Goal: Task Accomplishment & Management: Manage account settings

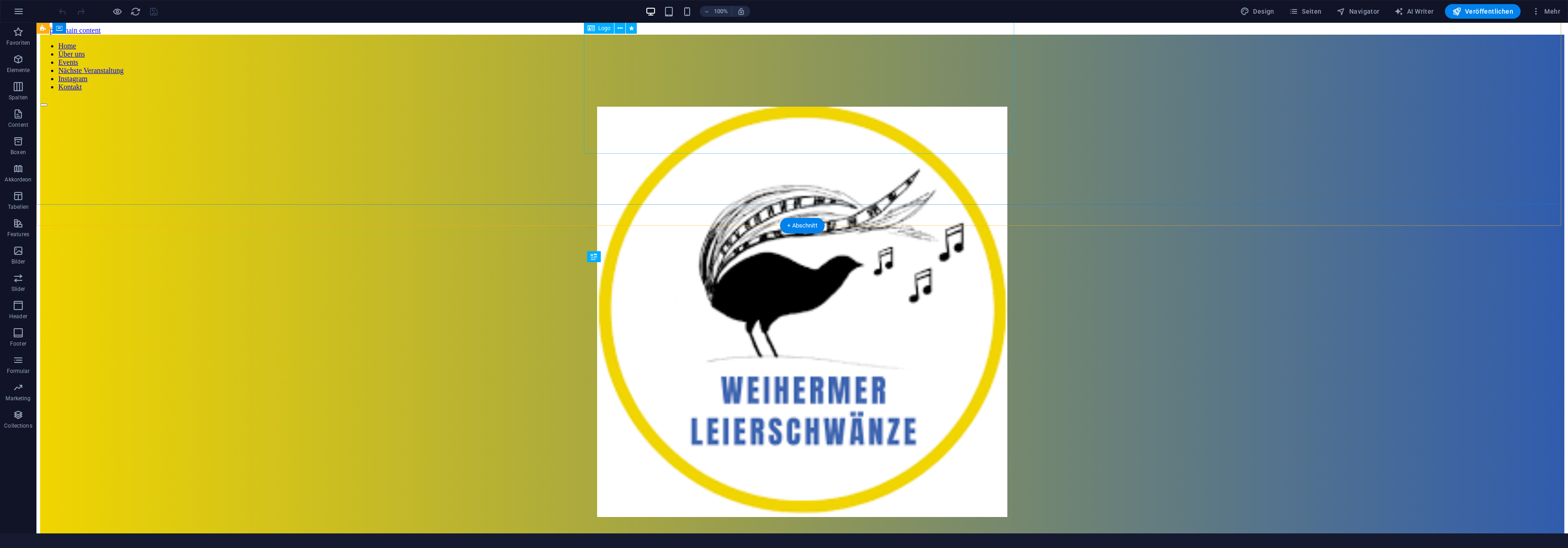
scroll to position [353, 0]
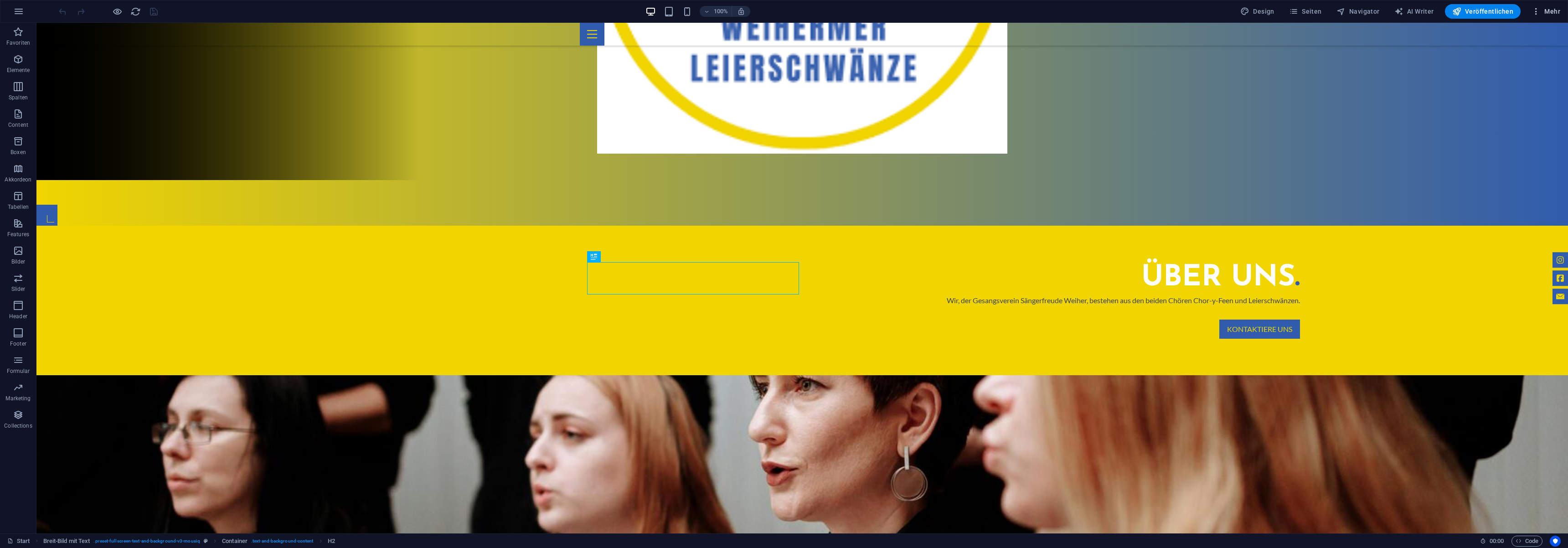
click at [1551, 12] on span "Mehr" at bounding box center [1546, 12] width 28 height 9
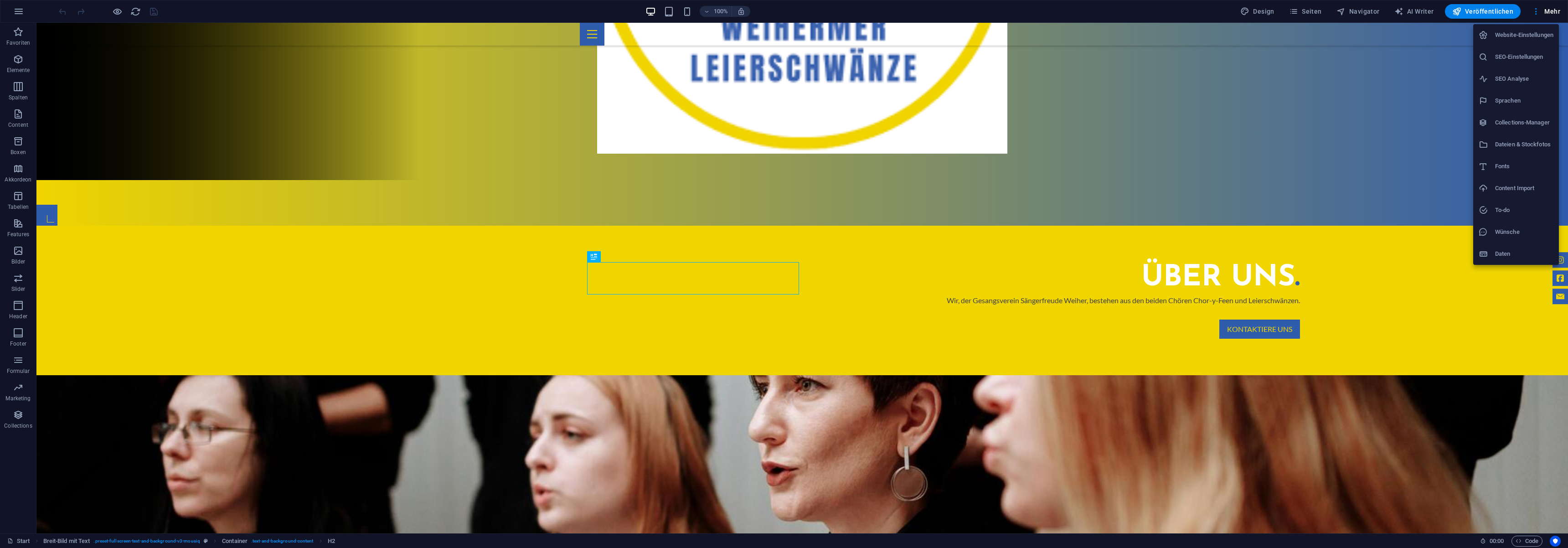
click at [1531, 38] on h6 "Website-Einstellungen" at bounding box center [1524, 35] width 58 height 11
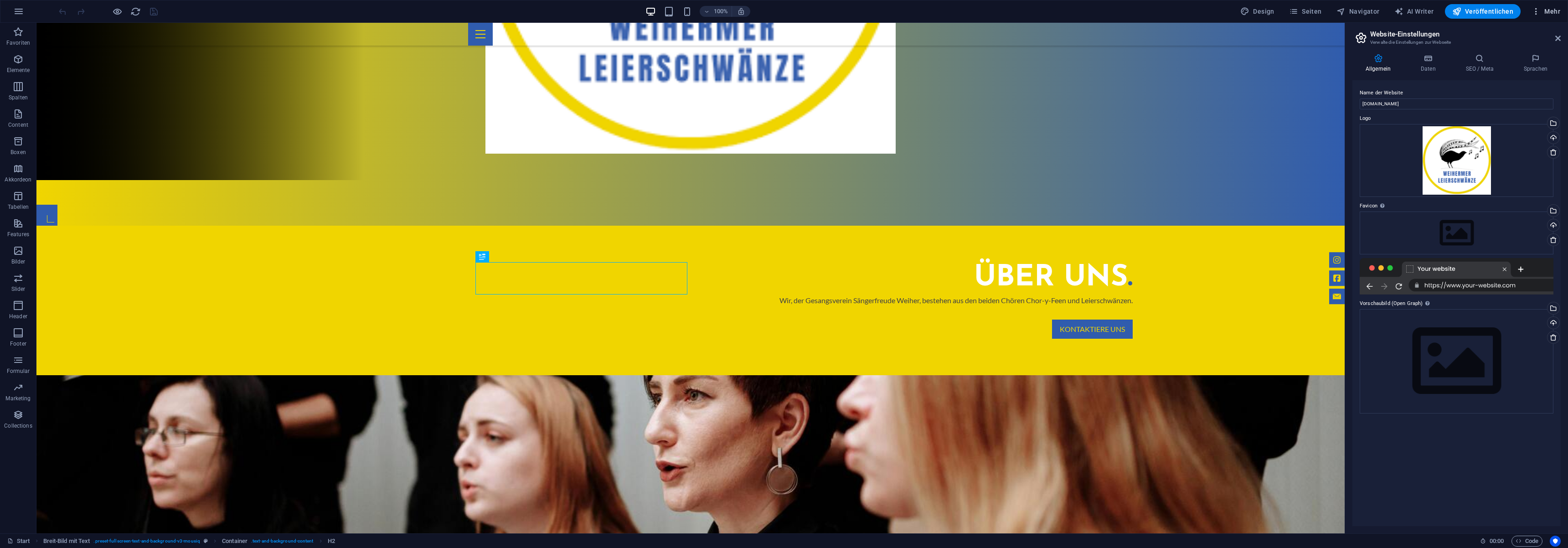
click at [1549, 12] on span "Mehr" at bounding box center [1546, 12] width 28 height 9
click at [1226, 485] on div at bounding box center [784, 274] width 1568 height 548
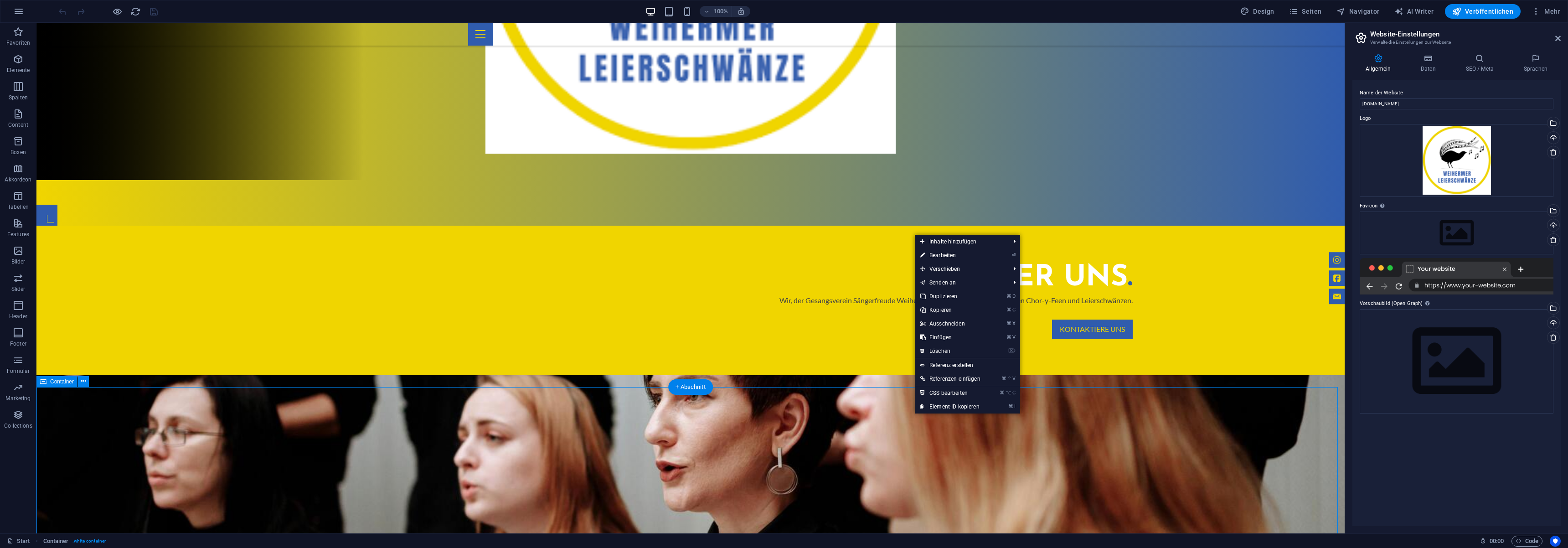
drag, startPoint x: 1269, startPoint y: 413, endPoint x: 1314, endPoint y: 366, distance: 65.1
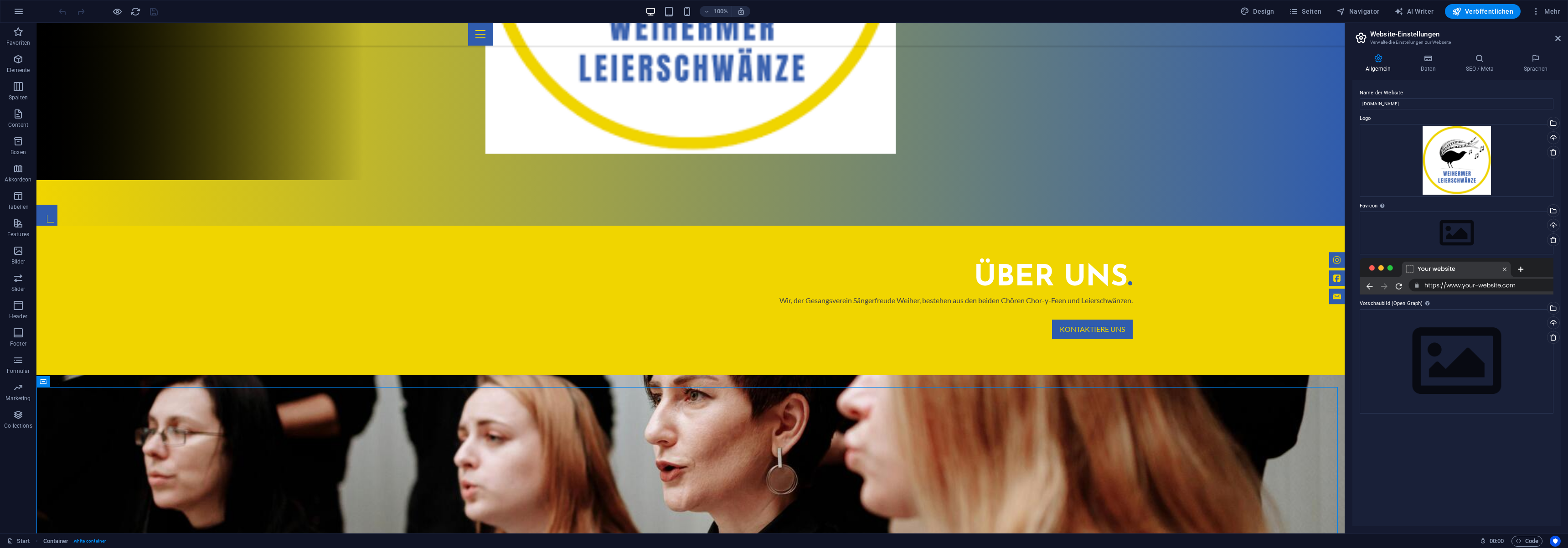
click at [1422, 75] on div "Allgemein Daten SEO / Meta Sprachen Name der Website [DOMAIN_NAME] Logo Ziehe D…" at bounding box center [1456, 290] width 209 height 473
click at [1433, 61] on icon at bounding box center [1429, 58] width 42 height 9
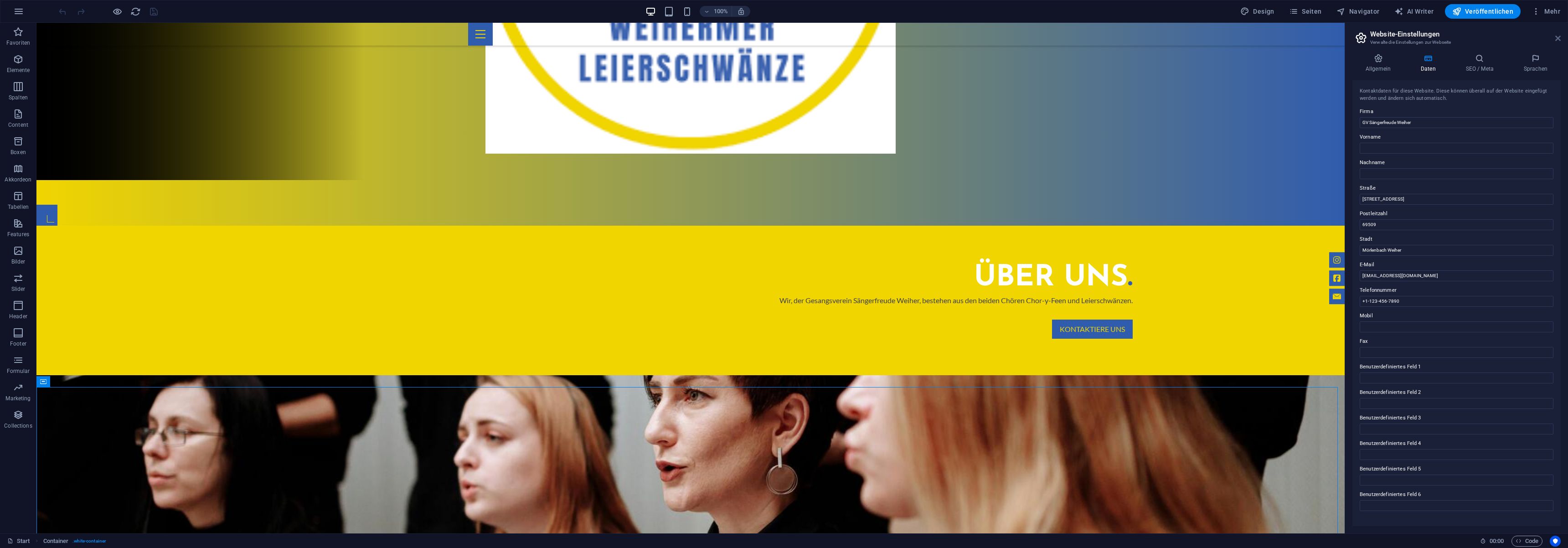
click at [1560, 35] on icon at bounding box center [1558, 38] width 5 height 7
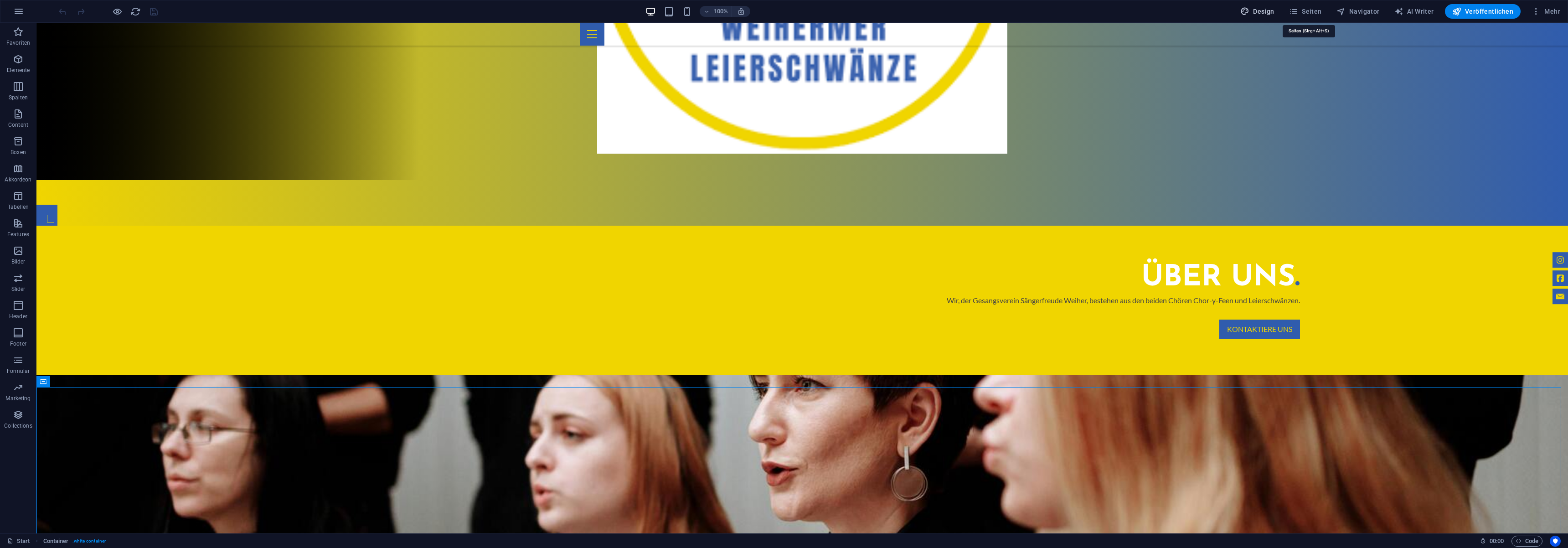
click at [1266, 14] on span "Design" at bounding box center [1257, 12] width 34 height 9
select select "px"
select select "400"
select select "px"
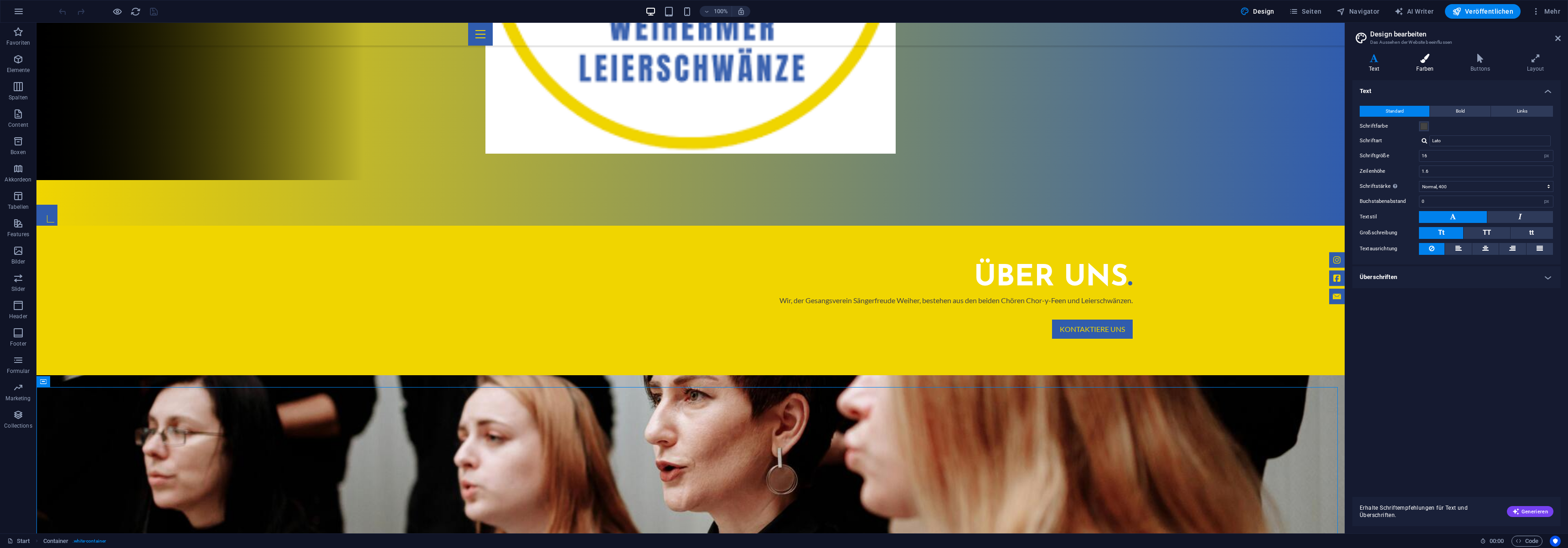
click at [1426, 55] on icon at bounding box center [1425, 58] width 51 height 9
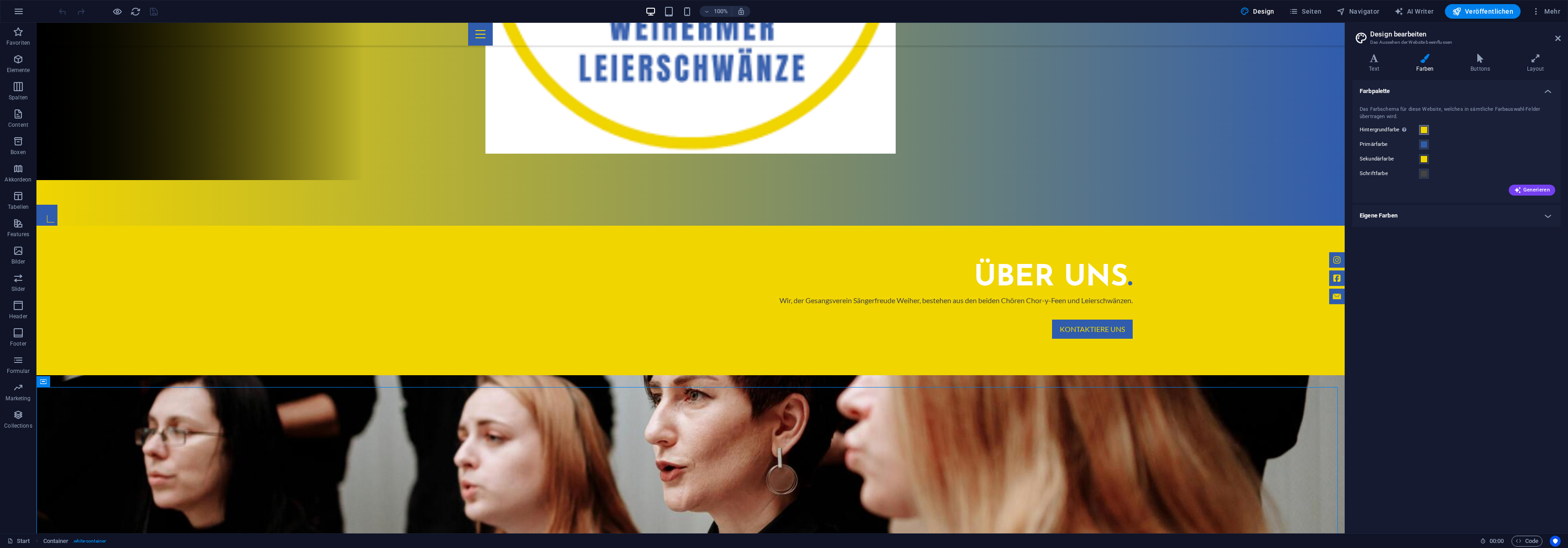
click at [1426, 131] on span at bounding box center [1423, 129] width 7 height 7
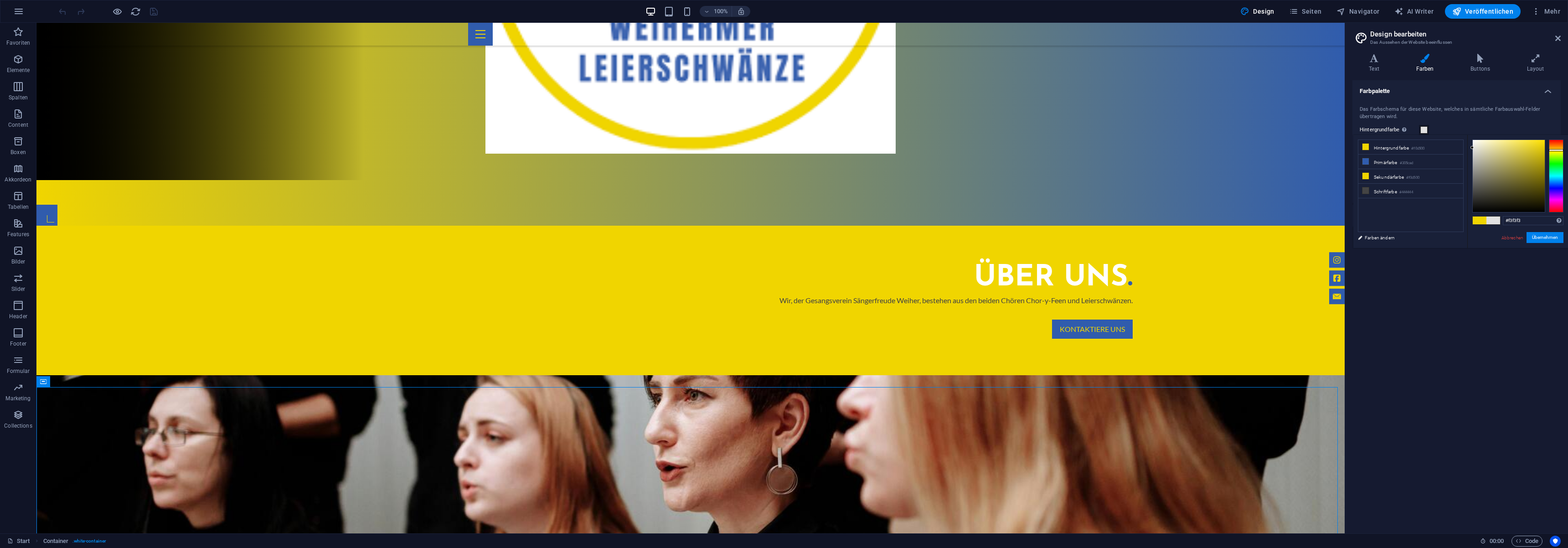
type input "#ffffff"
drag, startPoint x: 1473, startPoint y: 151, endPoint x: 1424, endPoint y: 102, distance: 69.3
click at [1424, 102] on body "GV Sängerfreude Weiher Start Favoriten Elemente Spalten Content Boxen Akkordeon…" at bounding box center [784, 274] width 1568 height 548
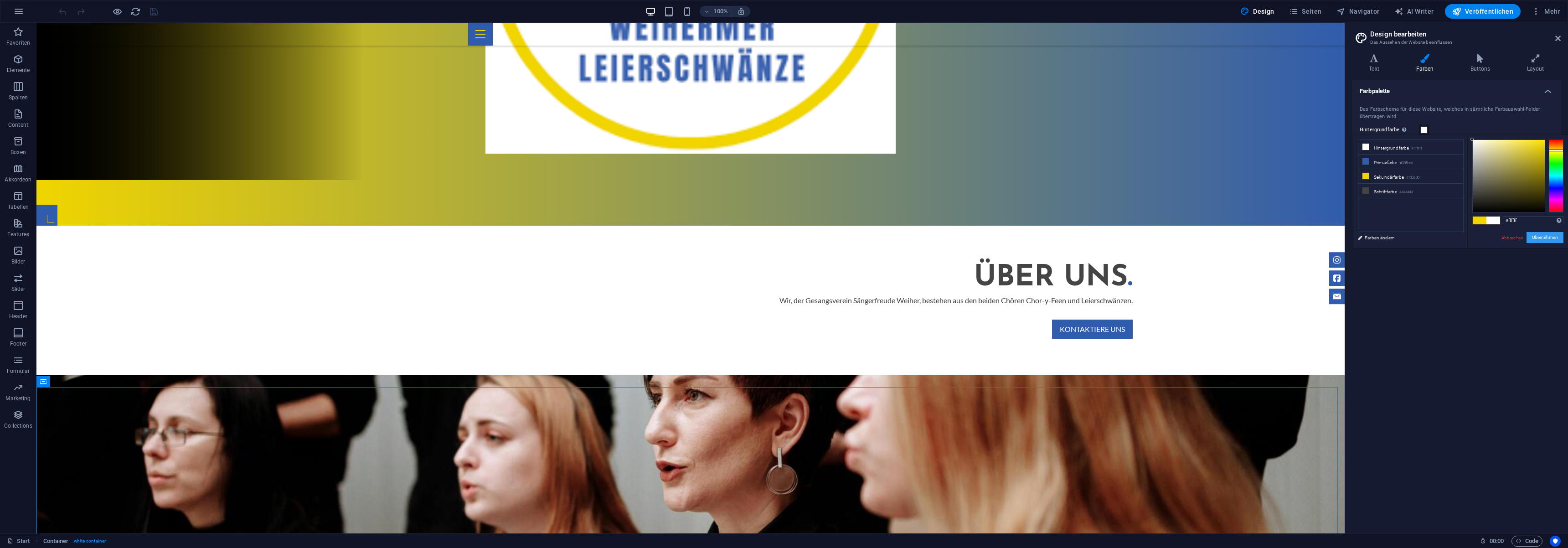
click at [1545, 241] on button "Übernehmen" at bounding box center [1545, 238] width 37 height 11
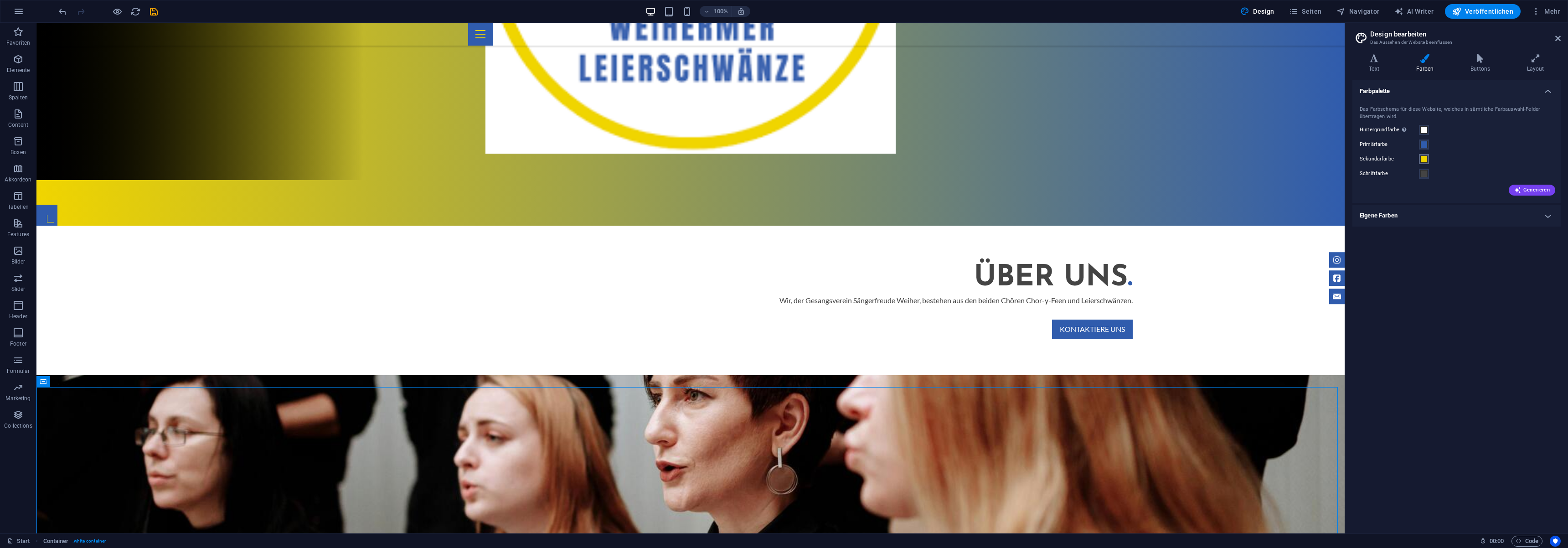
click at [1423, 159] on span at bounding box center [1423, 159] width 7 height 7
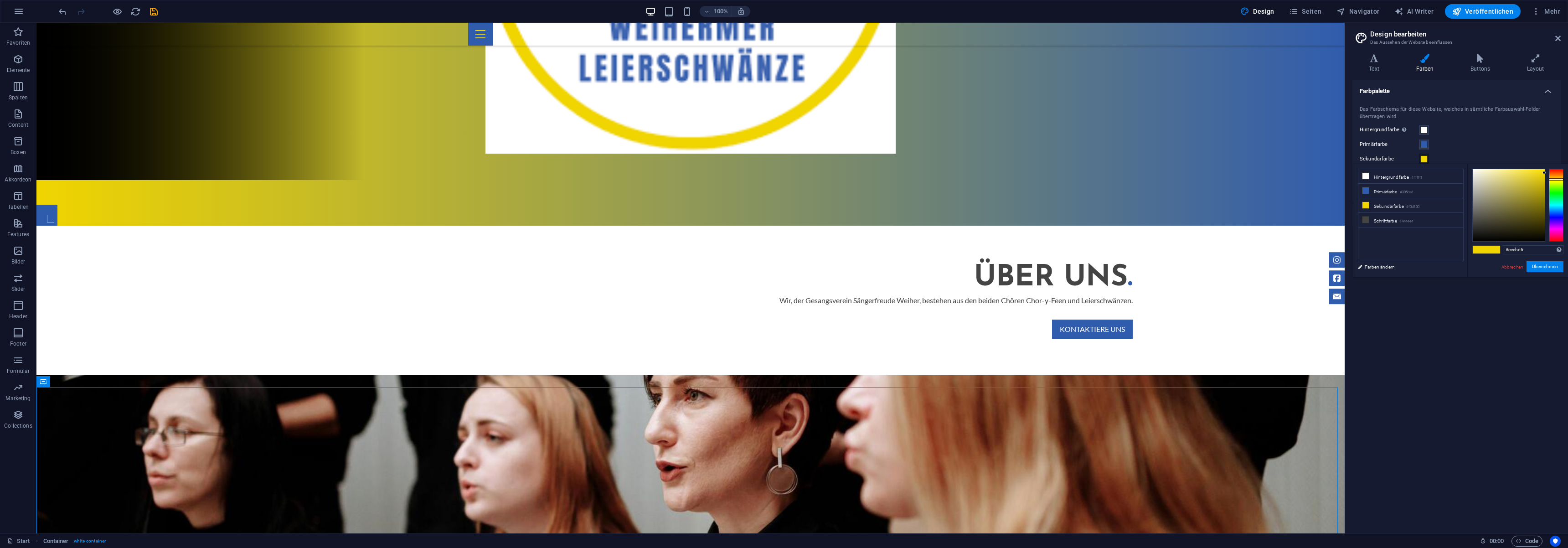
type input "#ffffff"
drag, startPoint x: 1494, startPoint y: 179, endPoint x: 1383, endPoint y: 134, distance: 119.8
click at [1383, 136] on body "GV Sängerfreude Weiher Start Favoriten Elemente Spalten Content Boxen Akkordeon…" at bounding box center [784, 274] width 1568 height 548
click at [1550, 266] on button "Übernehmen" at bounding box center [1545, 266] width 37 height 11
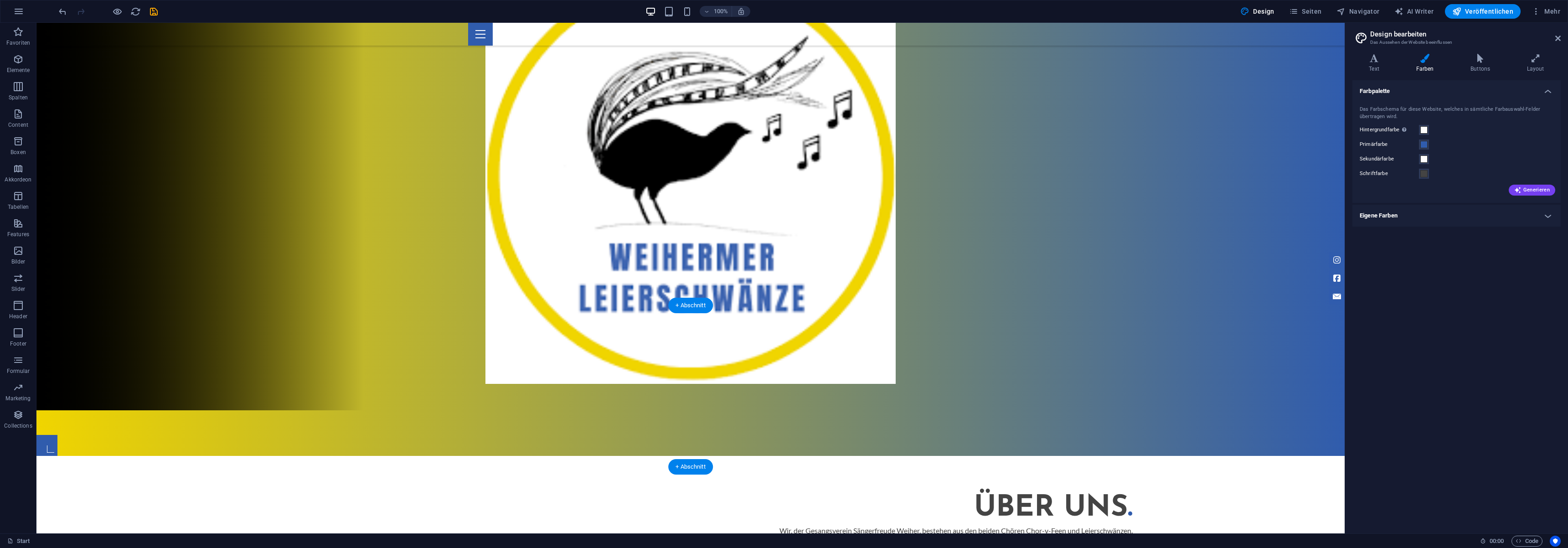
scroll to position [273, 0]
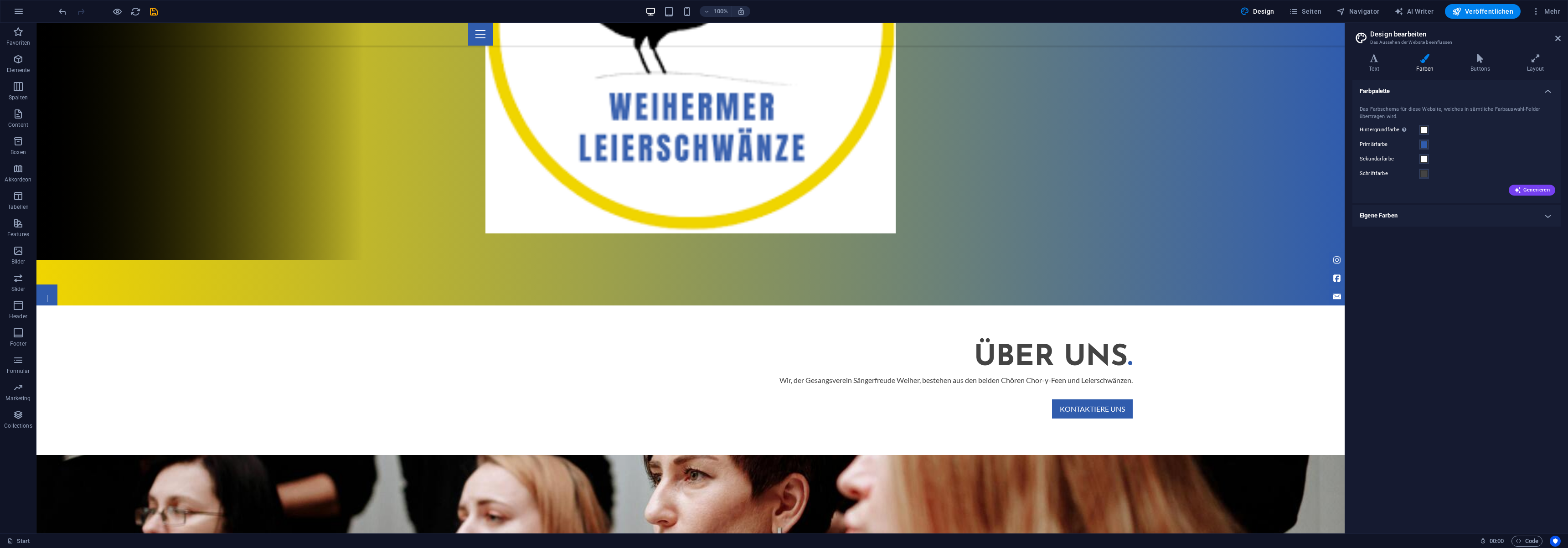
click at [1530, 208] on h4 "Eigene Farben" at bounding box center [1456, 216] width 209 height 22
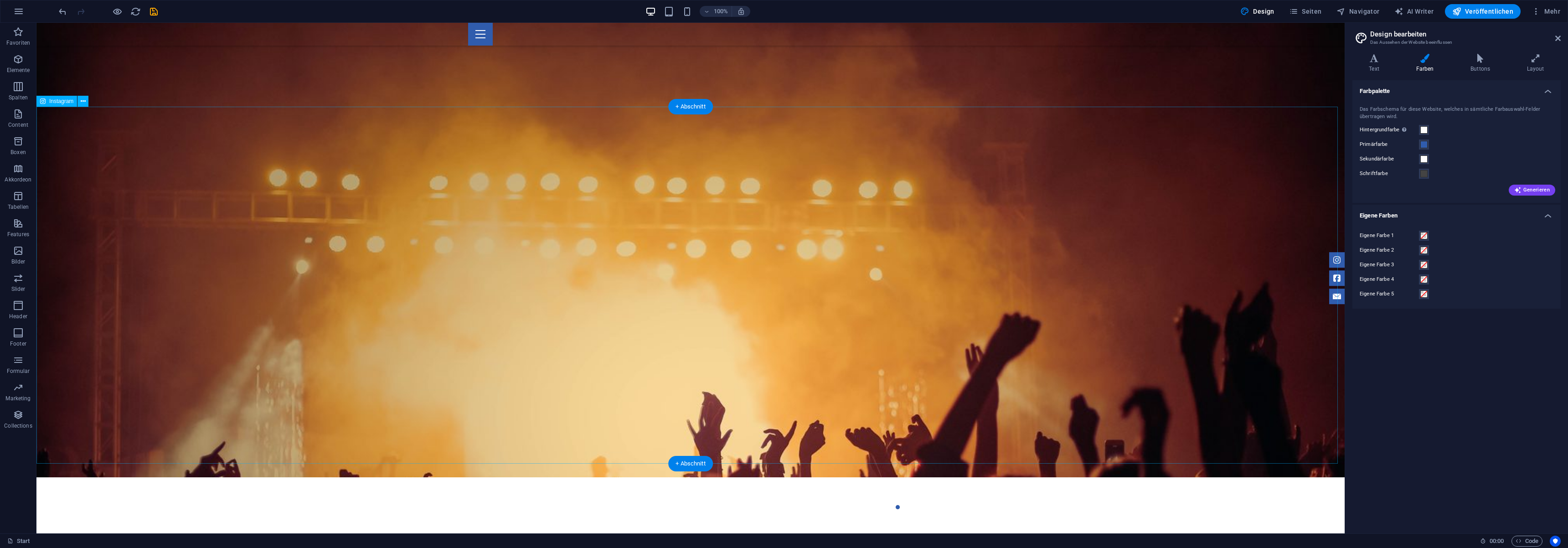
scroll to position [1642, 0]
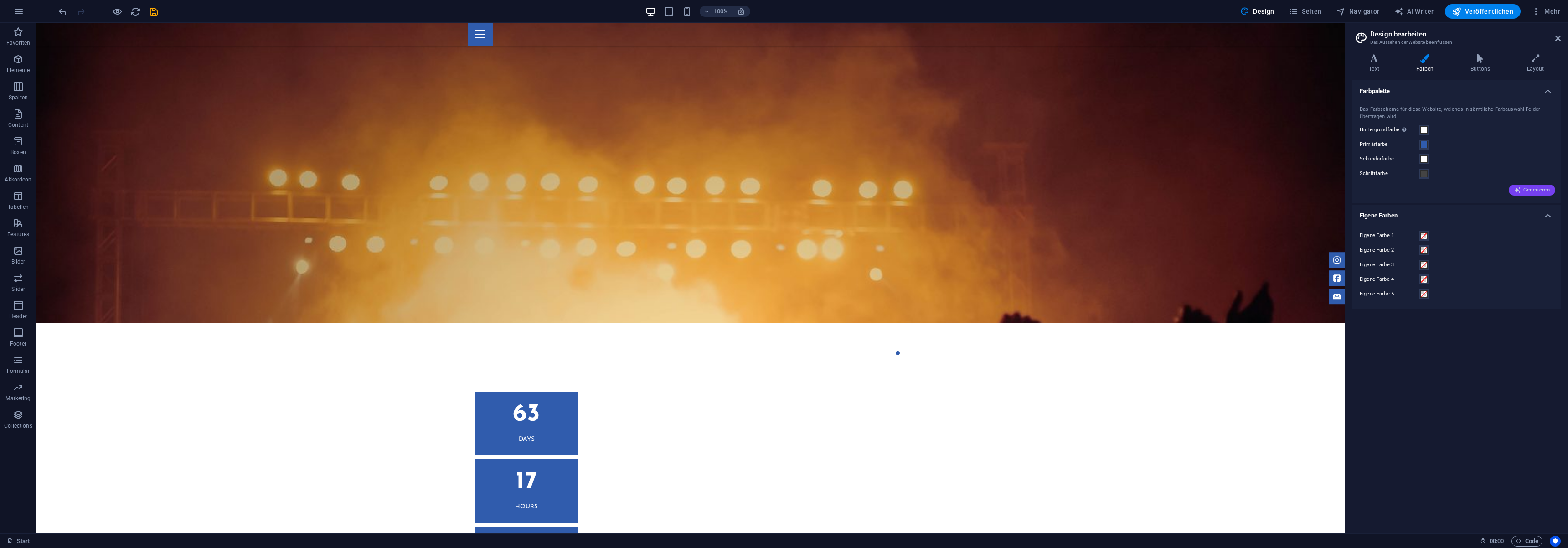
click at [1544, 189] on span "Generieren" at bounding box center [1532, 189] width 35 height 7
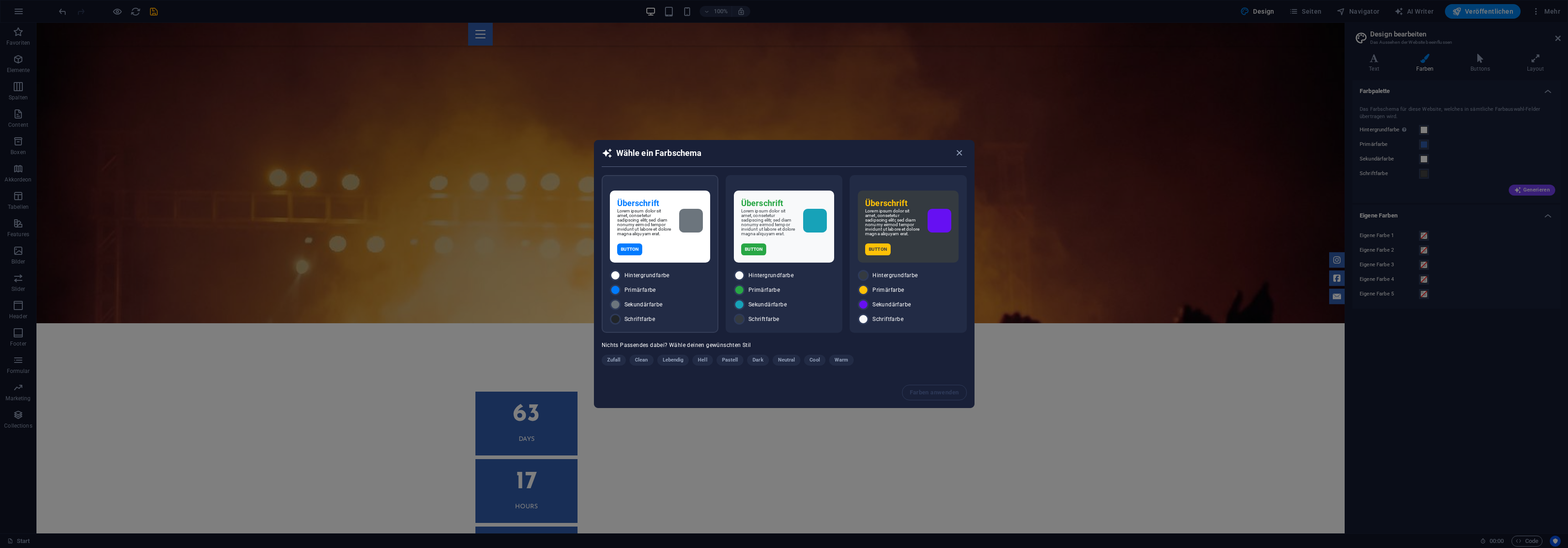
click at [676, 290] on div "Primärfarbe" at bounding box center [660, 290] width 100 height 11
click at [945, 392] on span "Farben anwenden" at bounding box center [935, 392] width 49 height 7
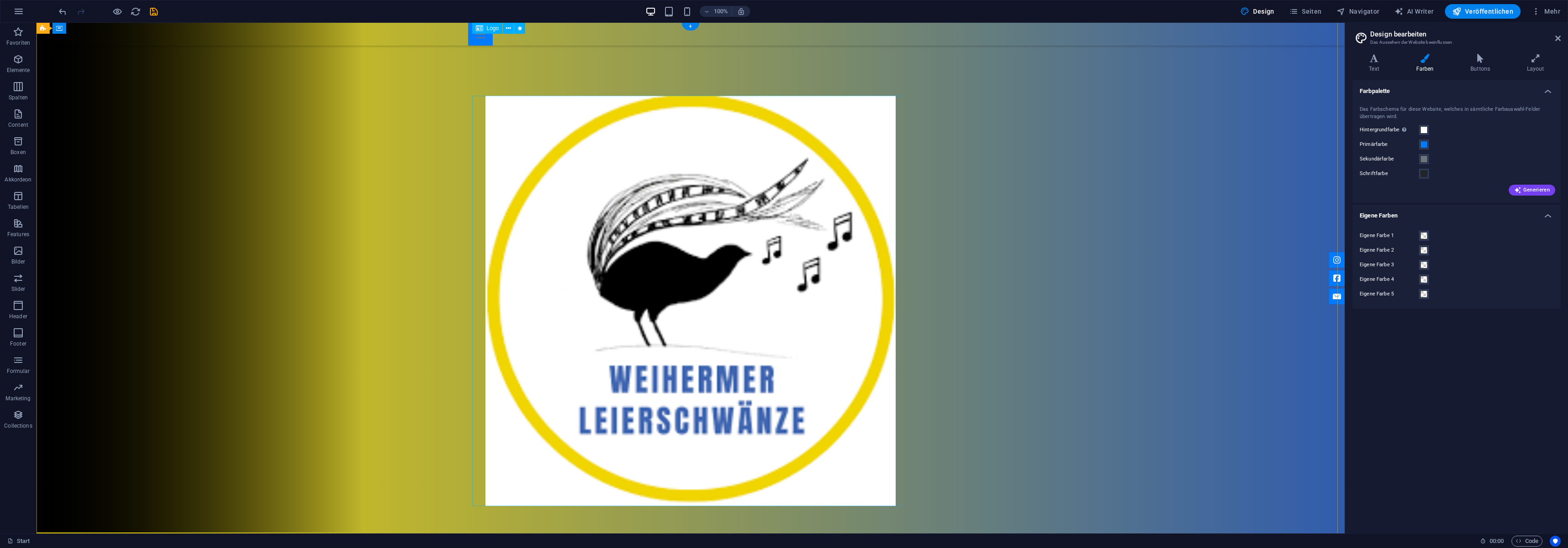
scroll to position [0, 0]
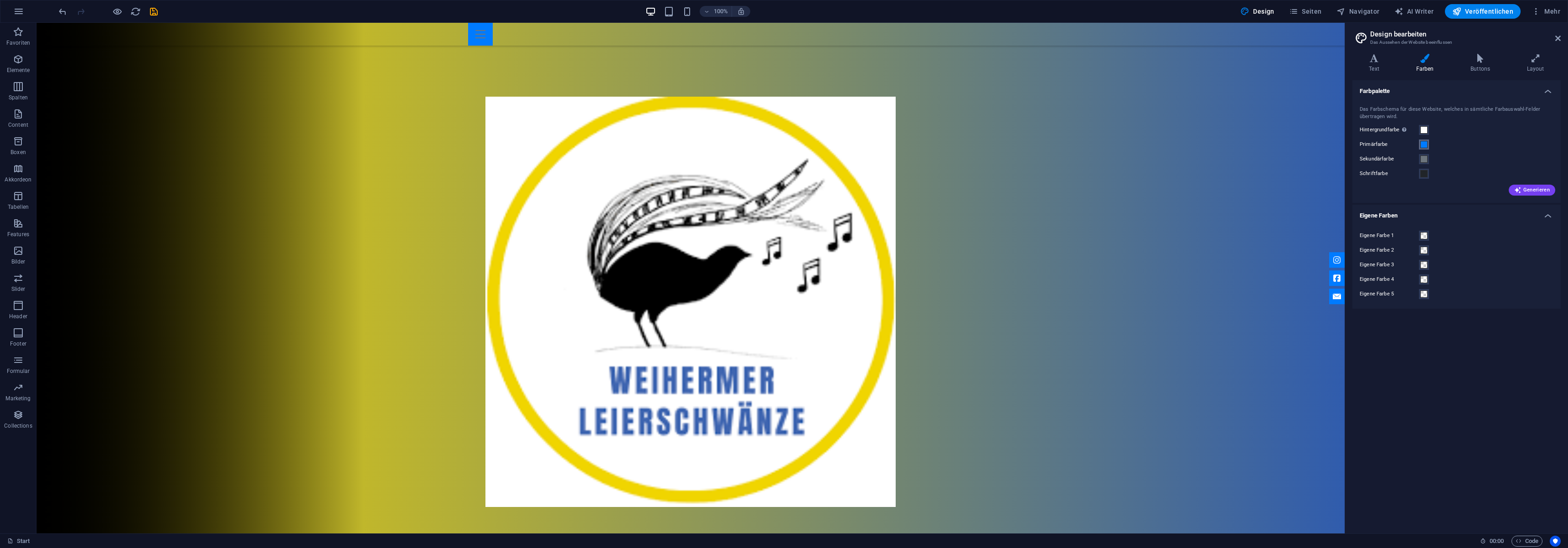
click at [1426, 145] on span at bounding box center [1423, 144] width 7 height 7
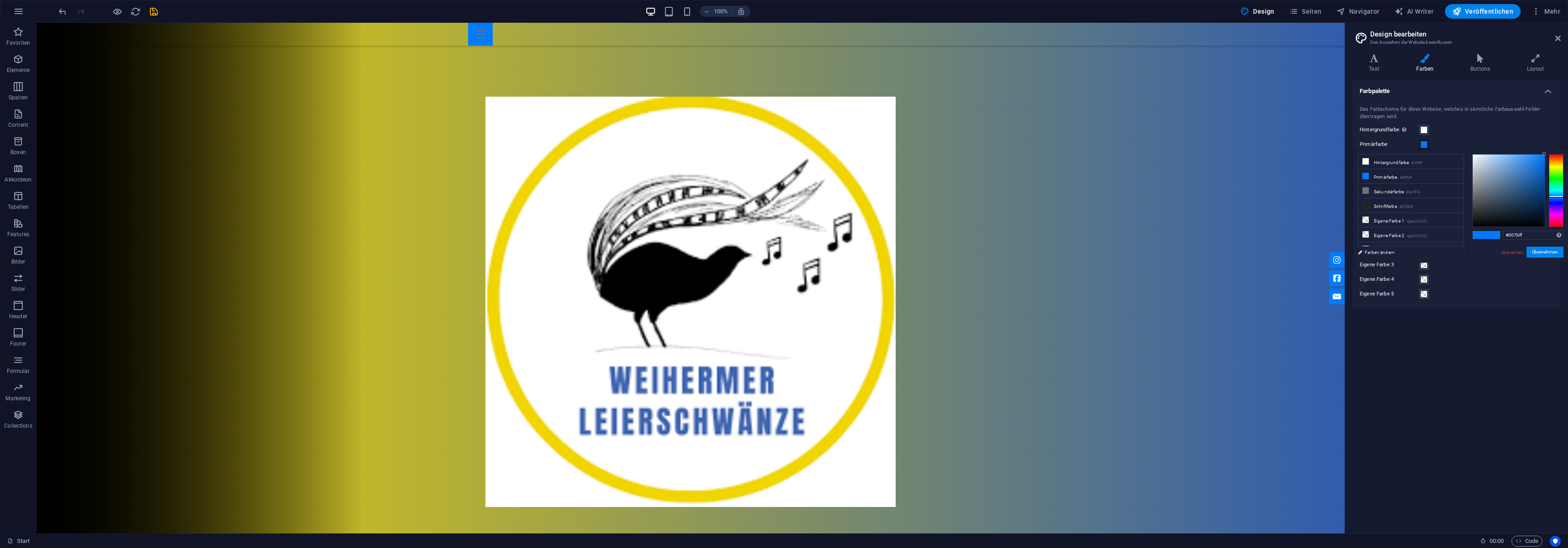
click at [1513, 249] on link "Abbrechen" at bounding box center [1512, 252] width 24 height 7
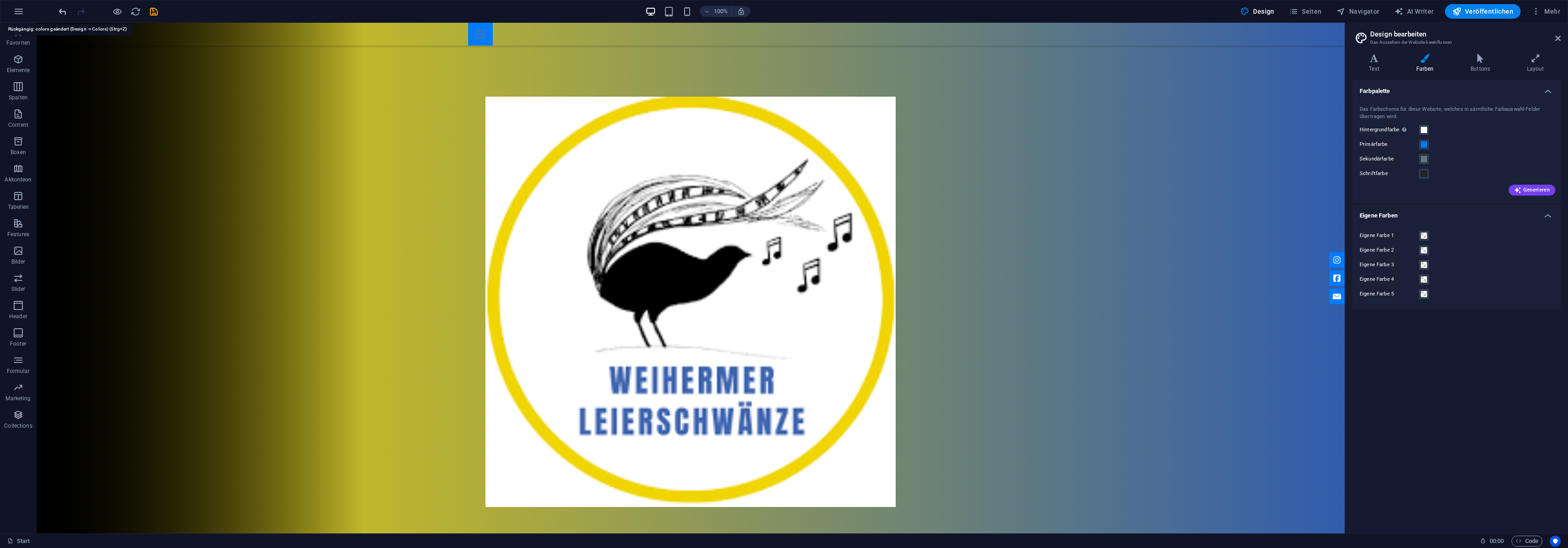
click at [62, 15] on icon "undo" at bounding box center [63, 12] width 11 height 11
click at [1426, 176] on span at bounding box center [1423, 173] width 7 height 7
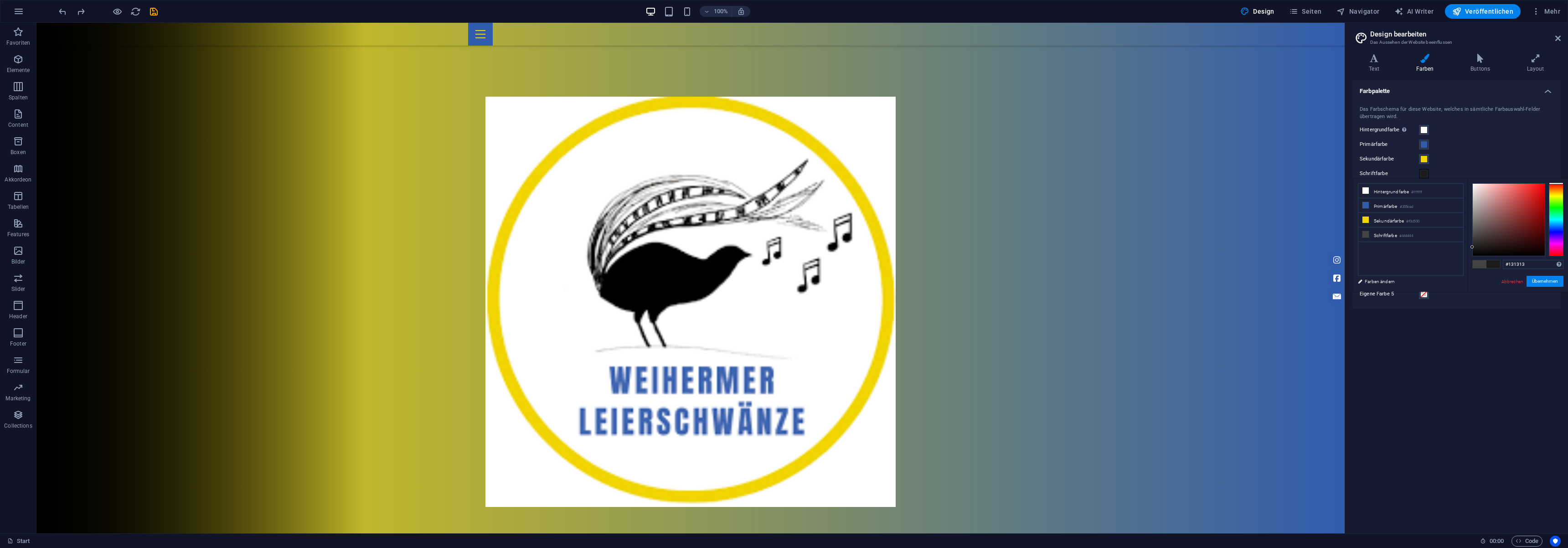
type input "#111111"
drag, startPoint x: 1474, startPoint y: 239, endPoint x: 1477, endPoint y: 256, distance: 17.3
click at [1465, 250] on div "less Hintergrundfarbe #ffffff Primärfarbe #305cad [GEOGRAPHIC_DATA] #f0d500 Sch…" at bounding box center [1460, 235] width 215 height 113
click at [1544, 282] on button "Übernehmen" at bounding box center [1545, 281] width 37 height 11
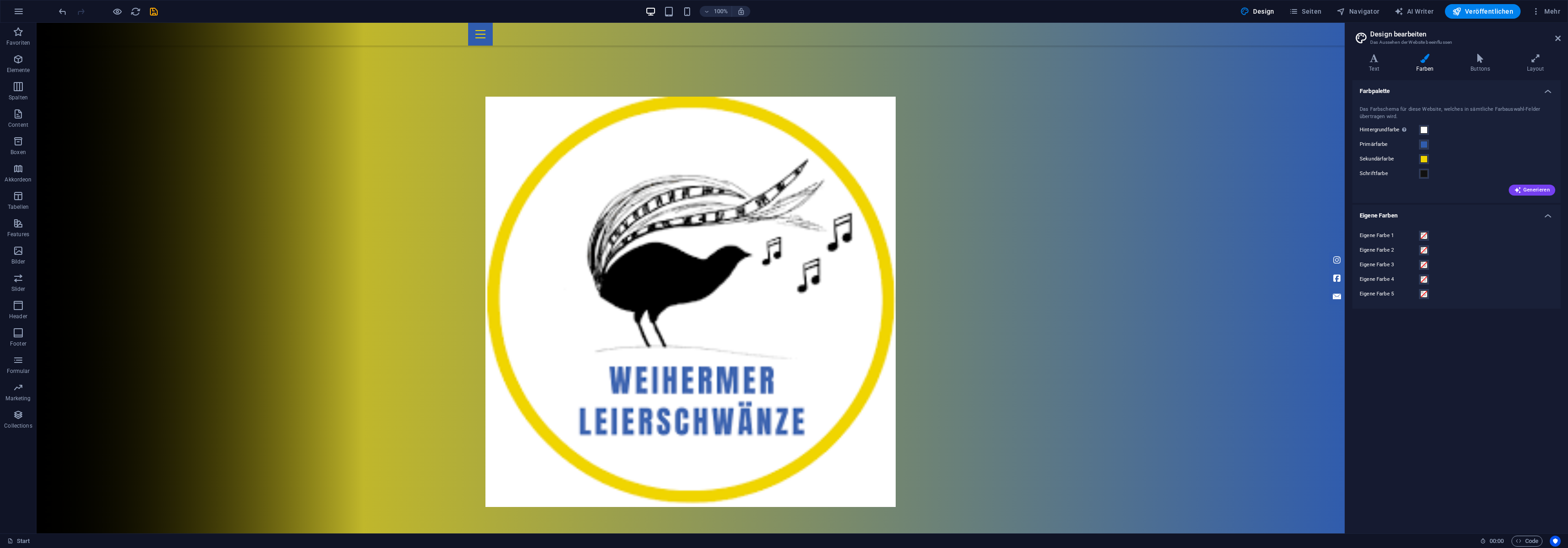
click at [1430, 161] on div "Sekundärfarbe" at bounding box center [1456, 159] width 194 height 11
click at [1423, 159] on span at bounding box center [1423, 159] width 7 height 7
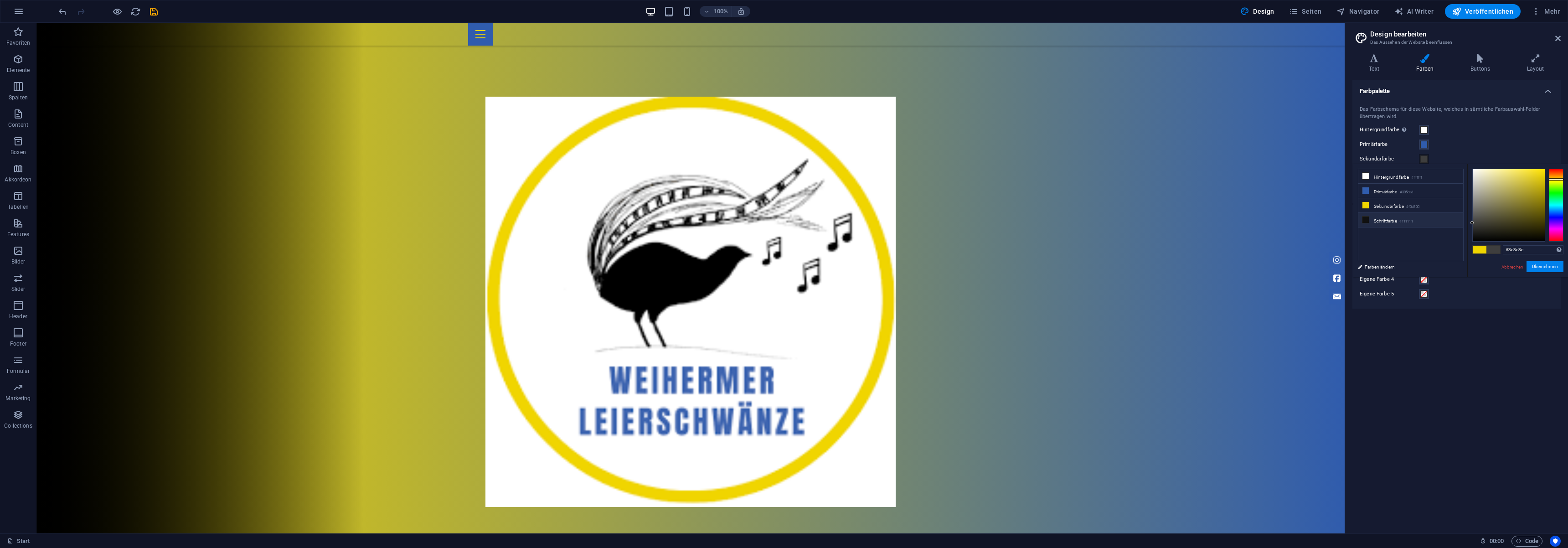
type input "#404040"
drag, startPoint x: 1484, startPoint y: 226, endPoint x: 1460, endPoint y: 222, distance: 24.3
click at [1460, 222] on div "less Hintergrundfarbe #ffffff Primärfarbe #305cad [GEOGRAPHIC_DATA] #f0d500 Sch…" at bounding box center [1460, 220] width 215 height 113
click at [1551, 266] on button "Übernehmen" at bounding box center [1545, 266] width 37 height 11
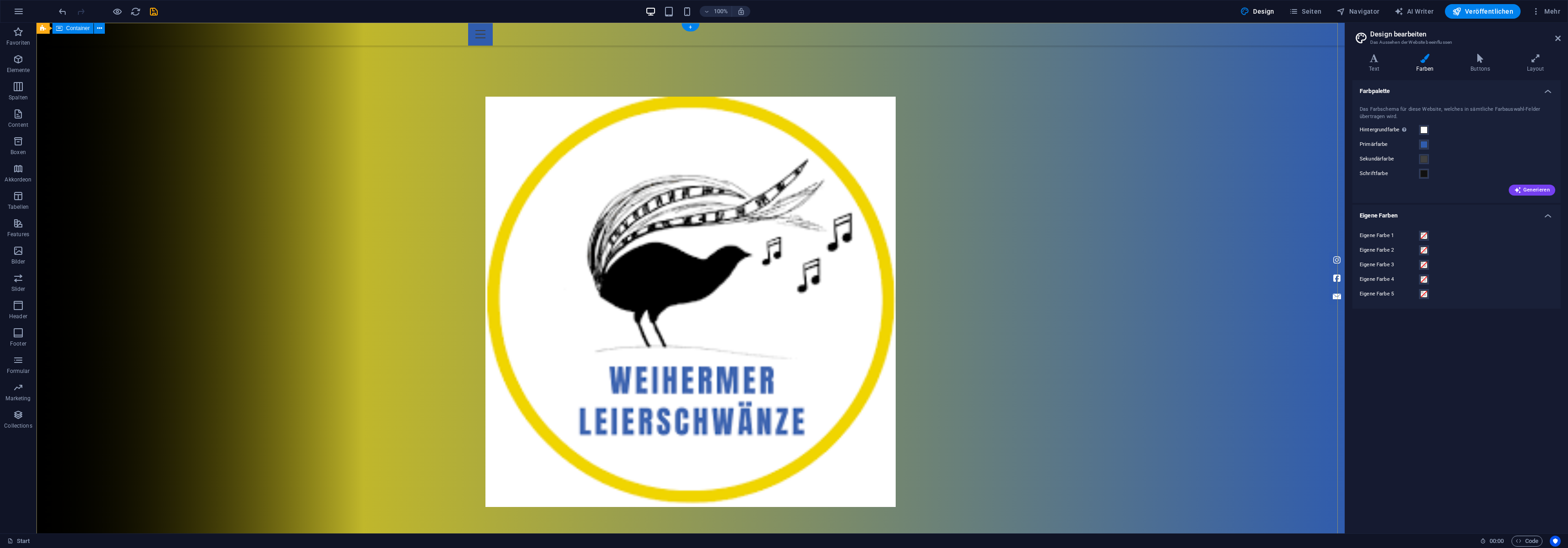
click at [1233, 366] on div at bounding box center [690, 291] width 1308 height 536
click at [1563, 41] on aside "Design bearbeiten Das Aussehen der Website beeinflussen Varianten Text Farben B…" at bounding box center [1456, 279] width 223 height 511
click at [1557, 40] on icon at bounding box center [1558, 38] width 5 height 7
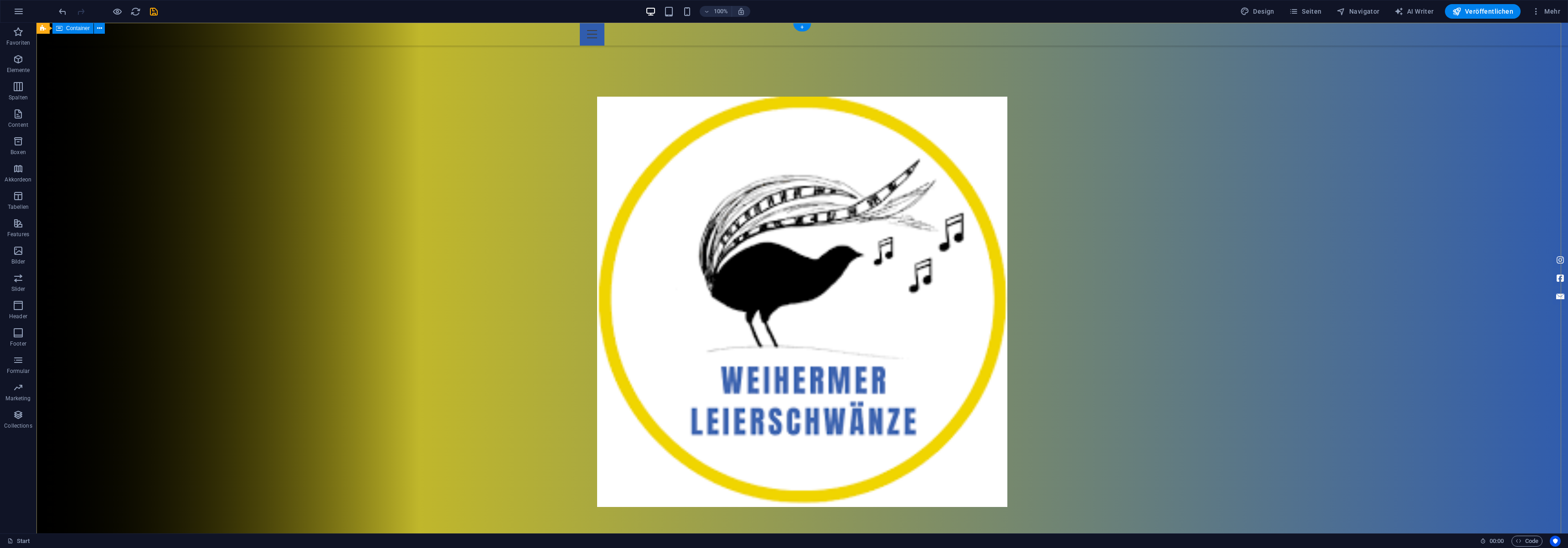
click at [1125, 277] on div at bounding box center [802, 291] width 1532 height 536
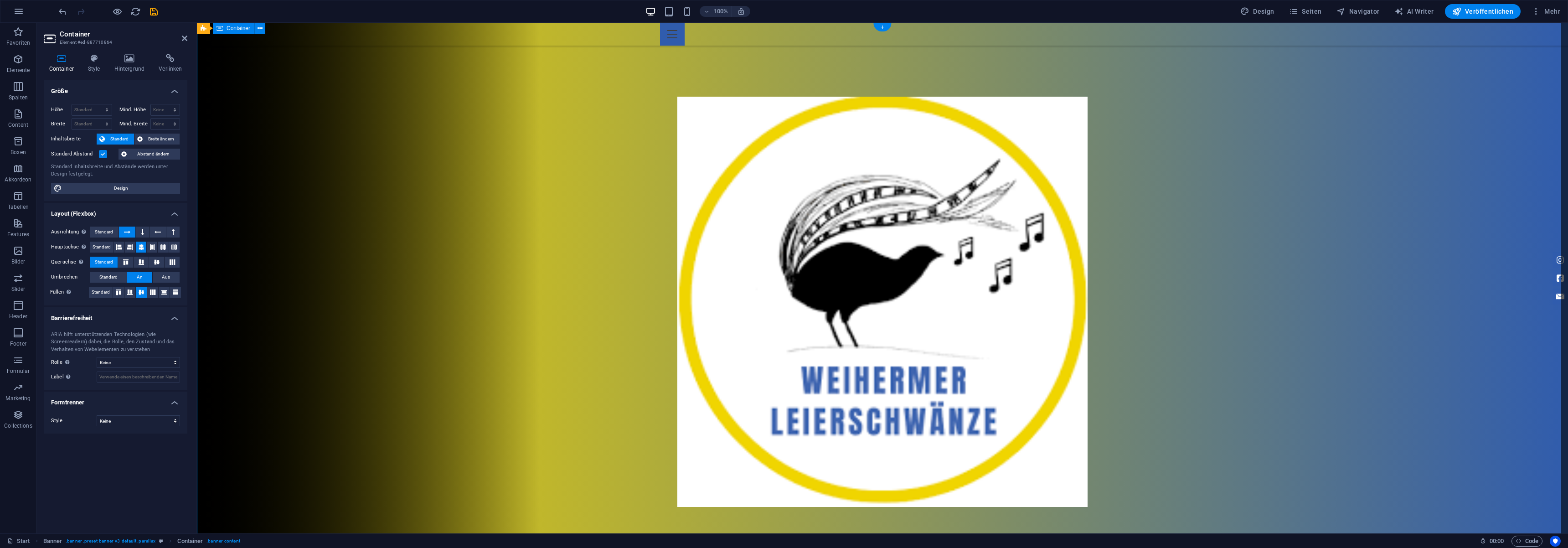
click at [1135, 236] on div at bounding box center [882, 291] width 1371 height 536
click at [100, 62] on icon at bounding box center [94, 58] width 23 height 9
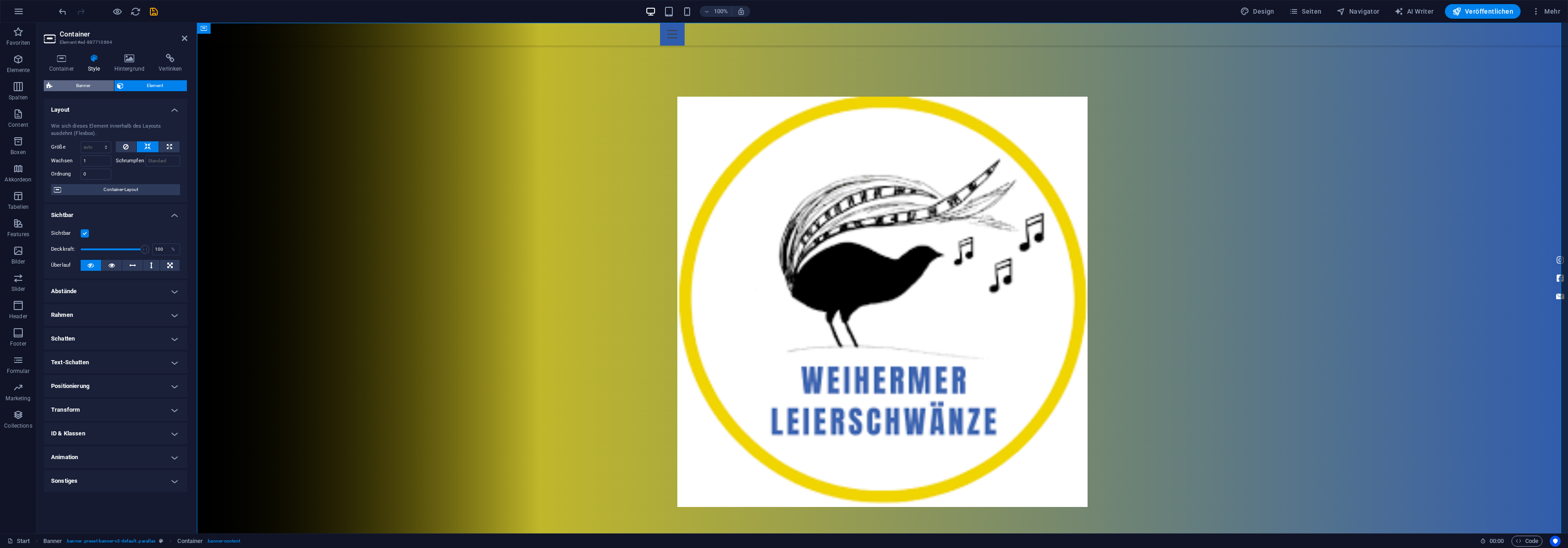
click at [79, 89] on span "Banner" at bounding box center [83, 85] width 56 height 11
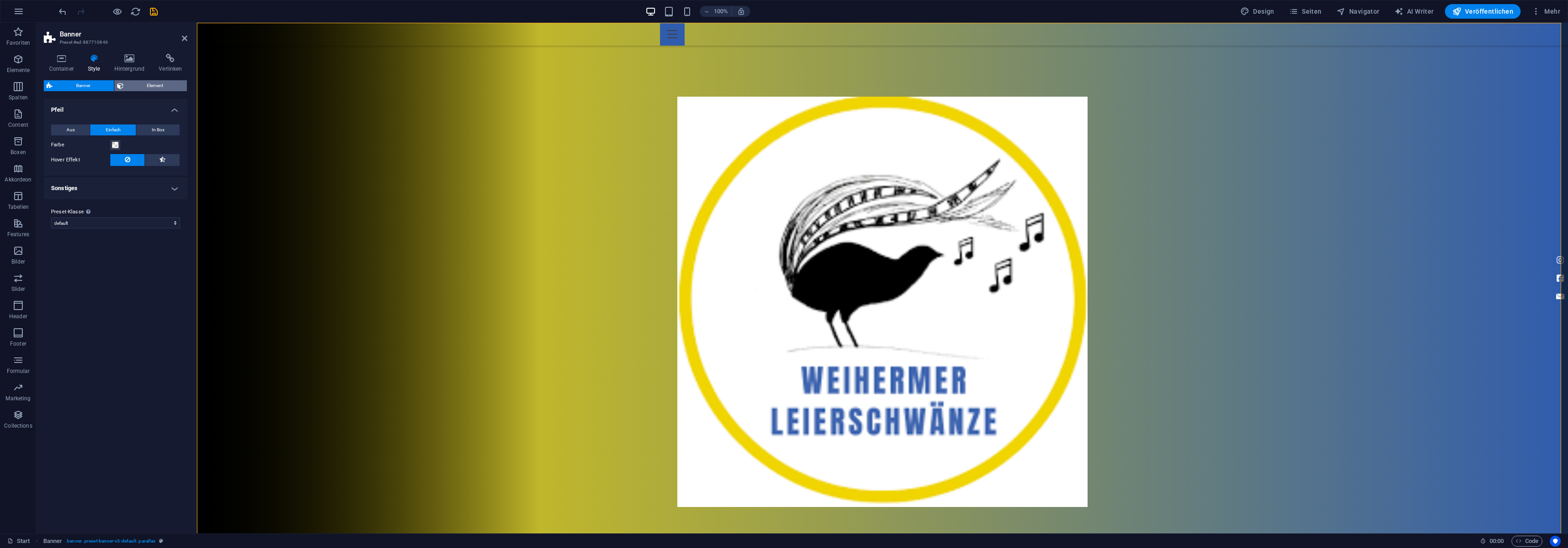
click at [141, 89] on span "Element" at bounding box center [155, 85] width 58 height 11
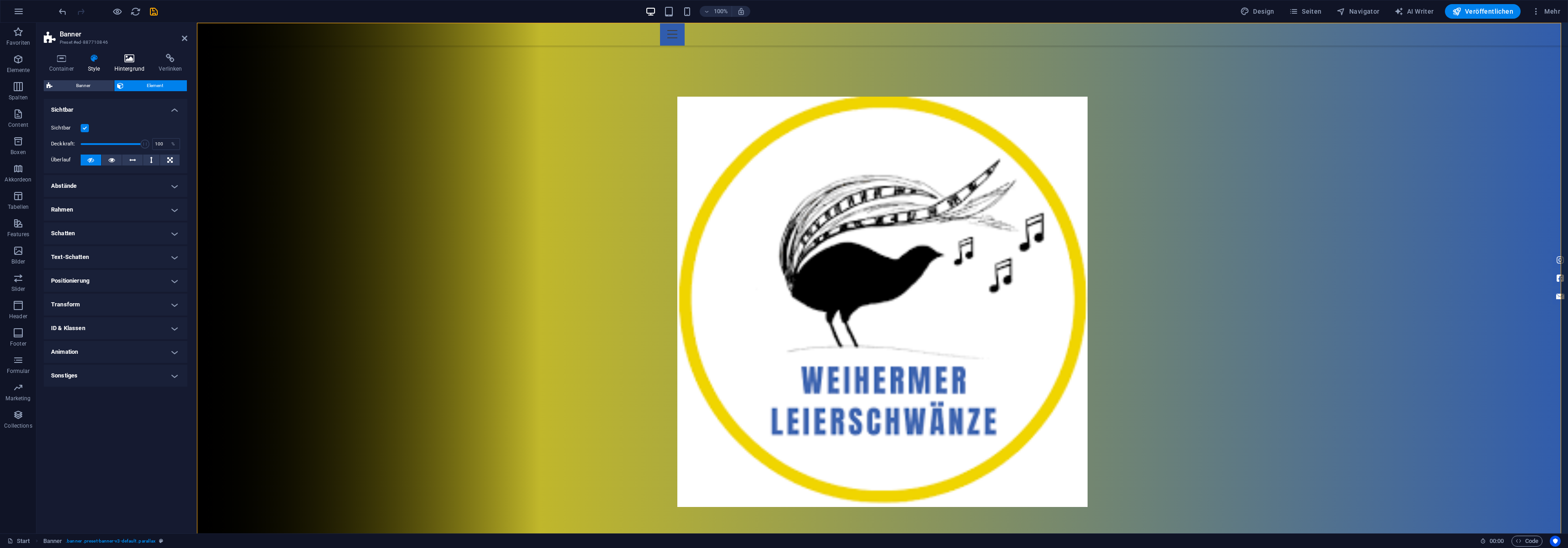
click at [126, 62] on icon at bounding box center [129, 58] width 41 height 9
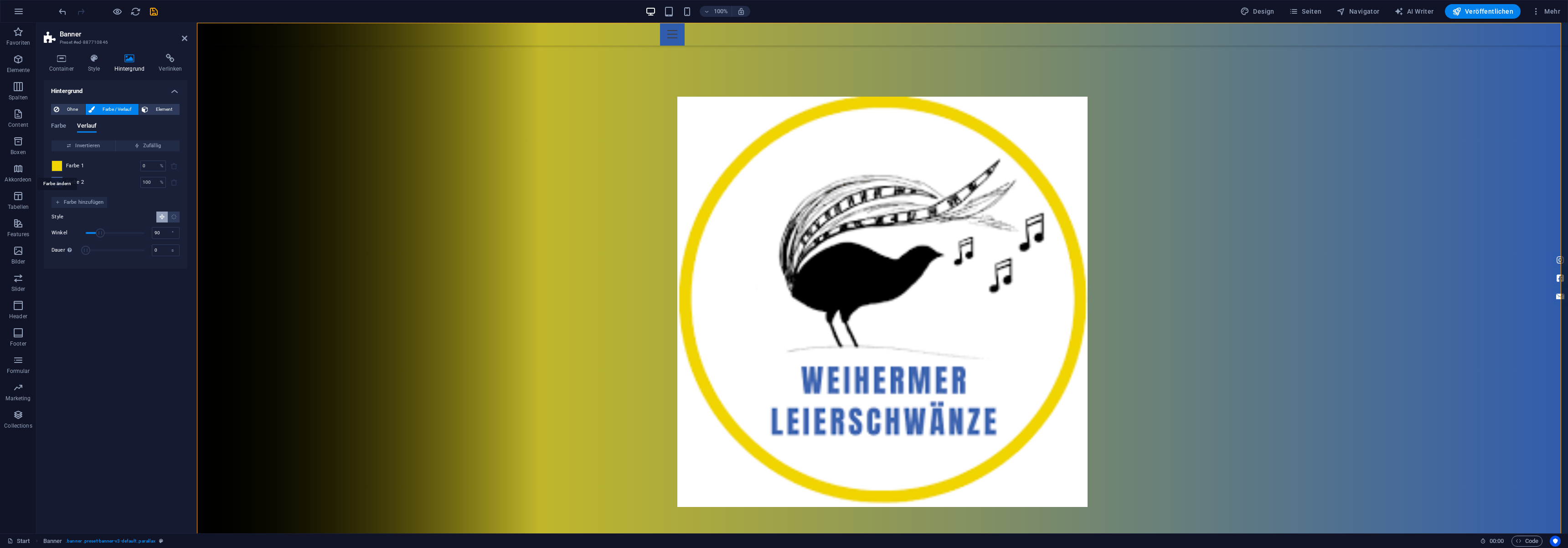
click at [58, 167] on span at bounding box center [57, 165] width 10 height 10
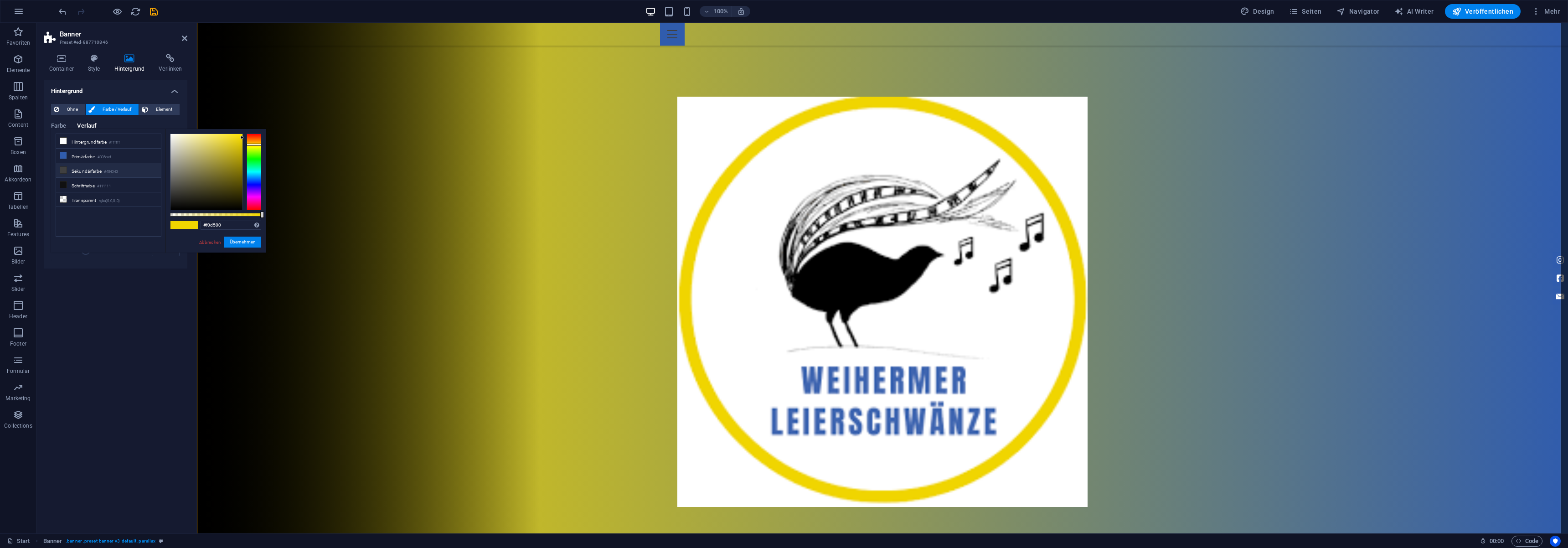
click at [65, 169] on icon at bounding box center [63, 170] width 6 height 6
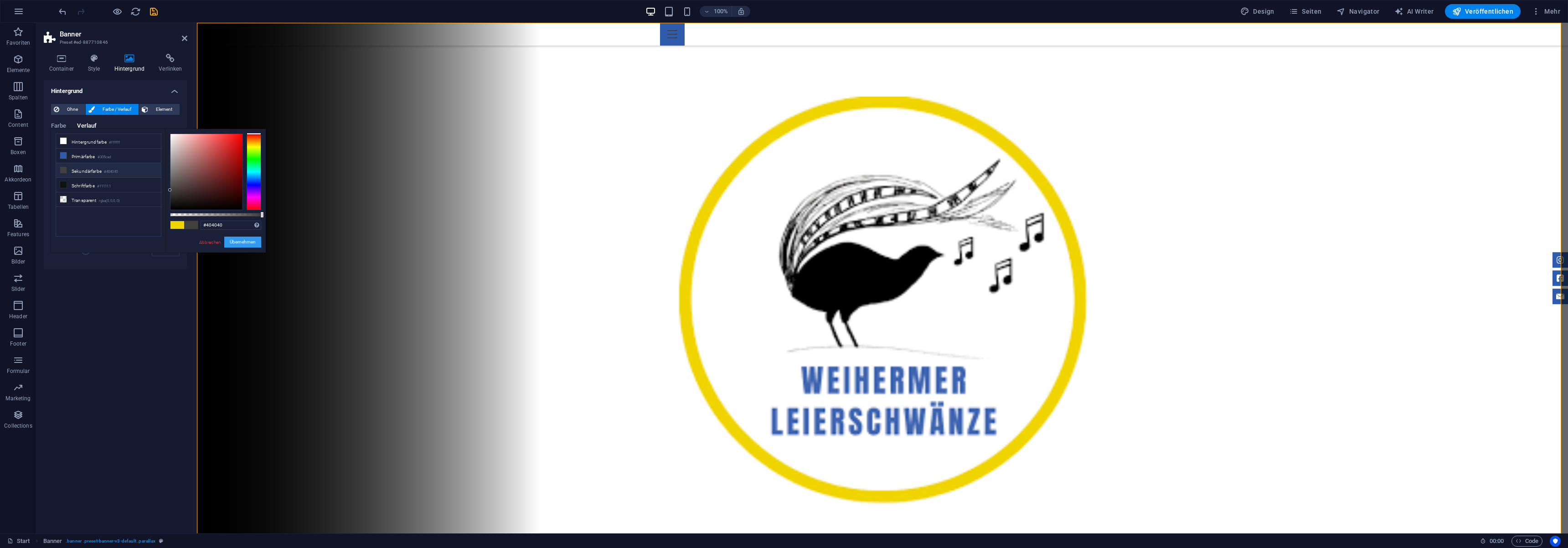
click at [252, 241] on button "Übernehmen" at bounding box center [242, 242] width 37 height 11
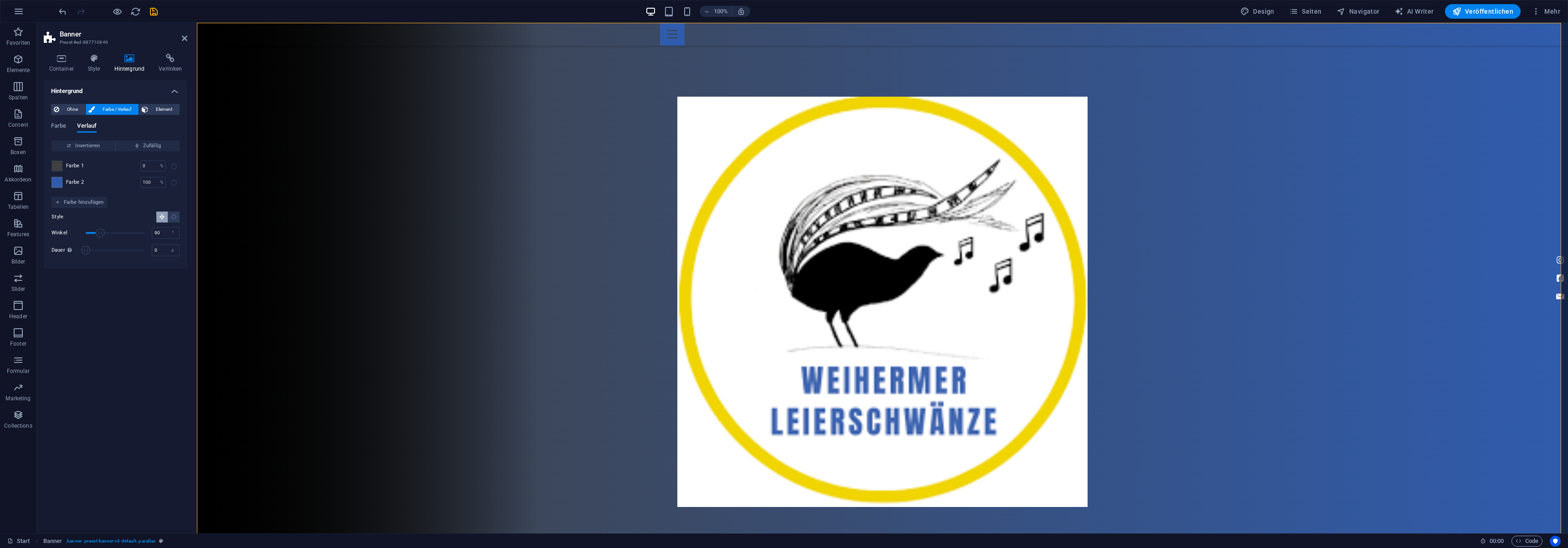
click at [58, 165] on span at bounding box center [57, 165] width 10 height 10
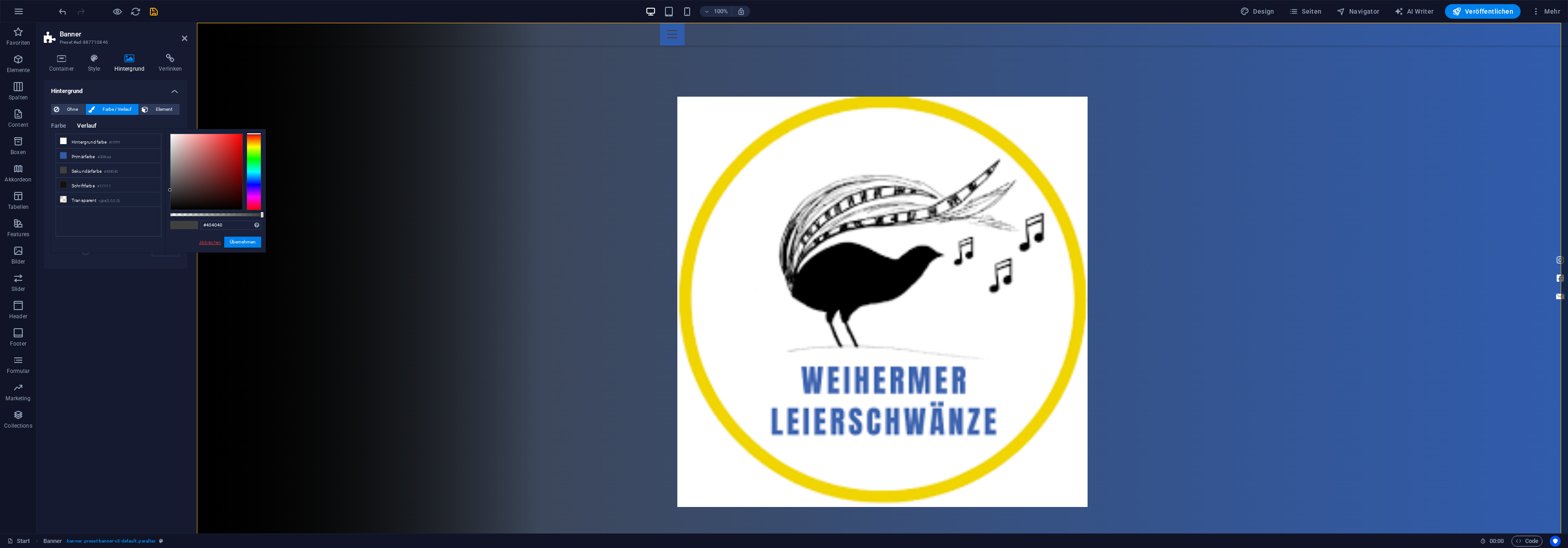
click at [203, 245] on link "Abbrechen" at bounding box center [210, 242] width 24 height 7
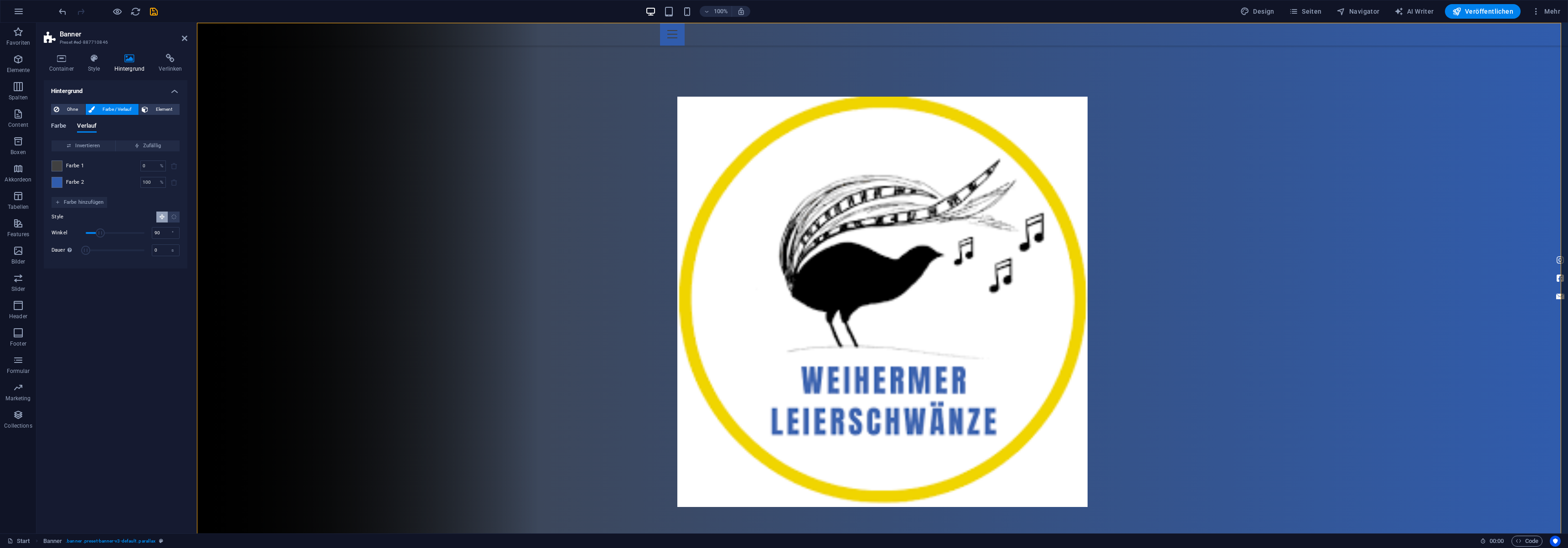
click at [61, 127] on span "Farbe" at bounding box center [58, 126] width 15 height 13
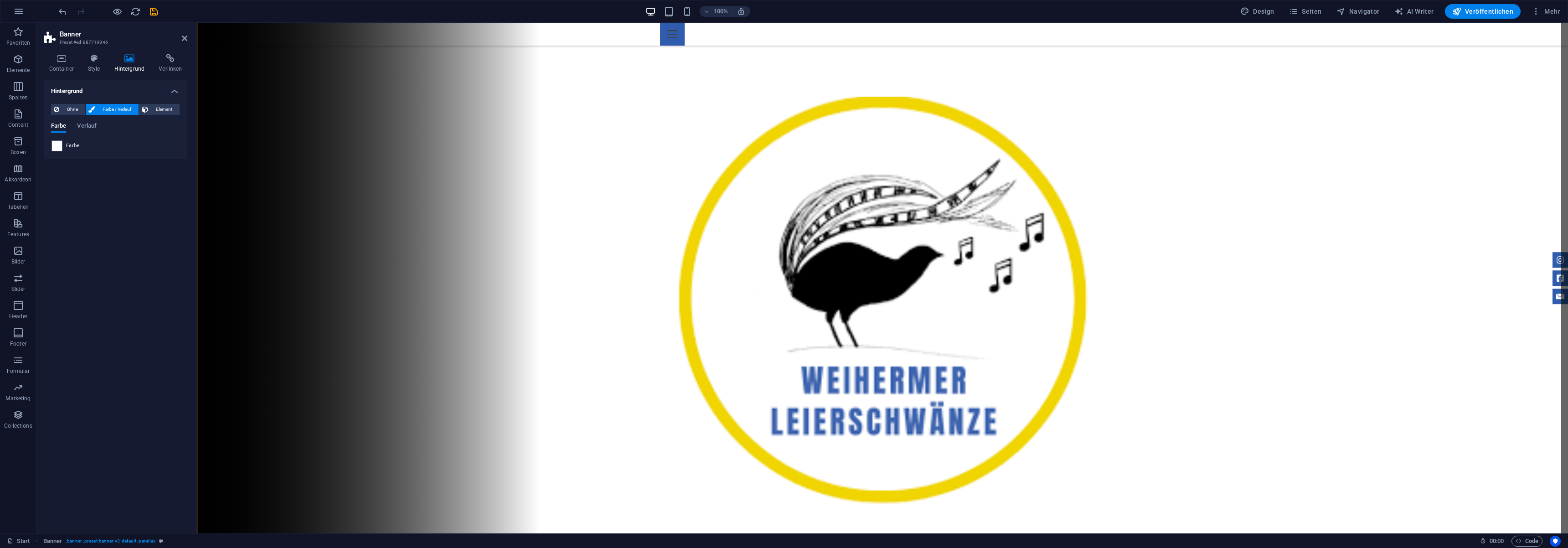
click at [68, 149] on span "Farbe" at bounding box center [73, 145] width 14 height 7
click at [58, 149] on span at bounding box center [57, 145] width 10 height 10
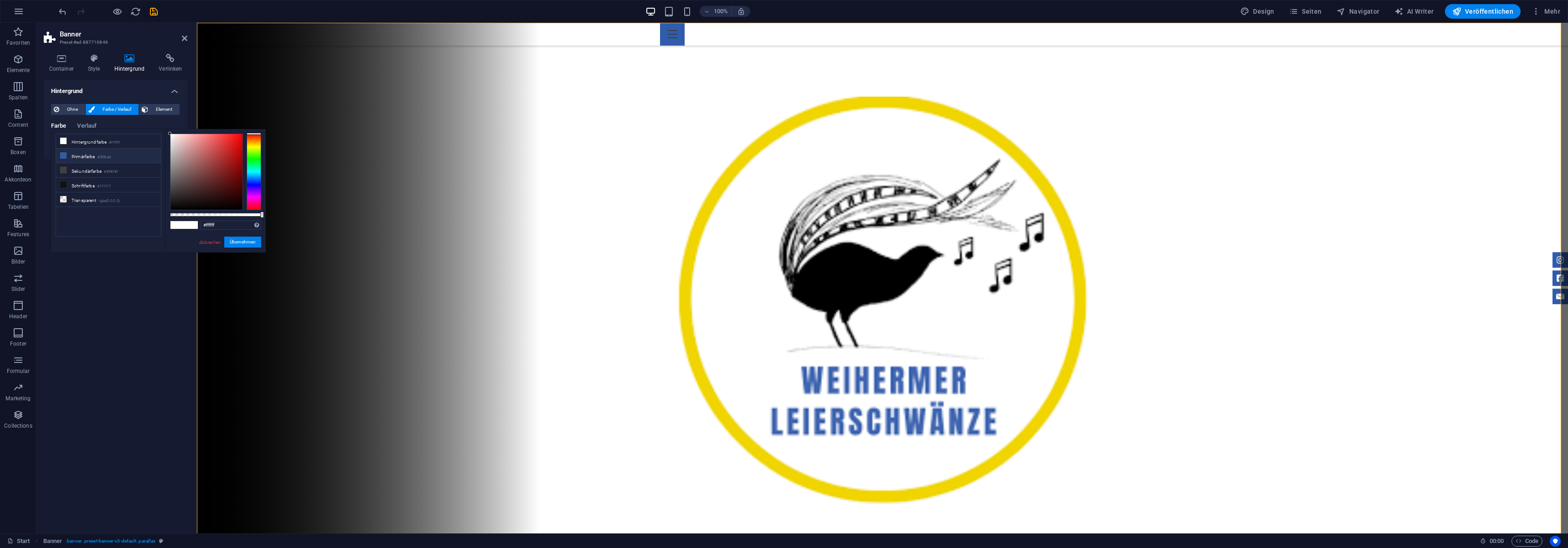
click at [82, 155] on li "Primärfarbe #305cad" at bounding box center [108, 155] width 105 height 15
type input "#305cad"
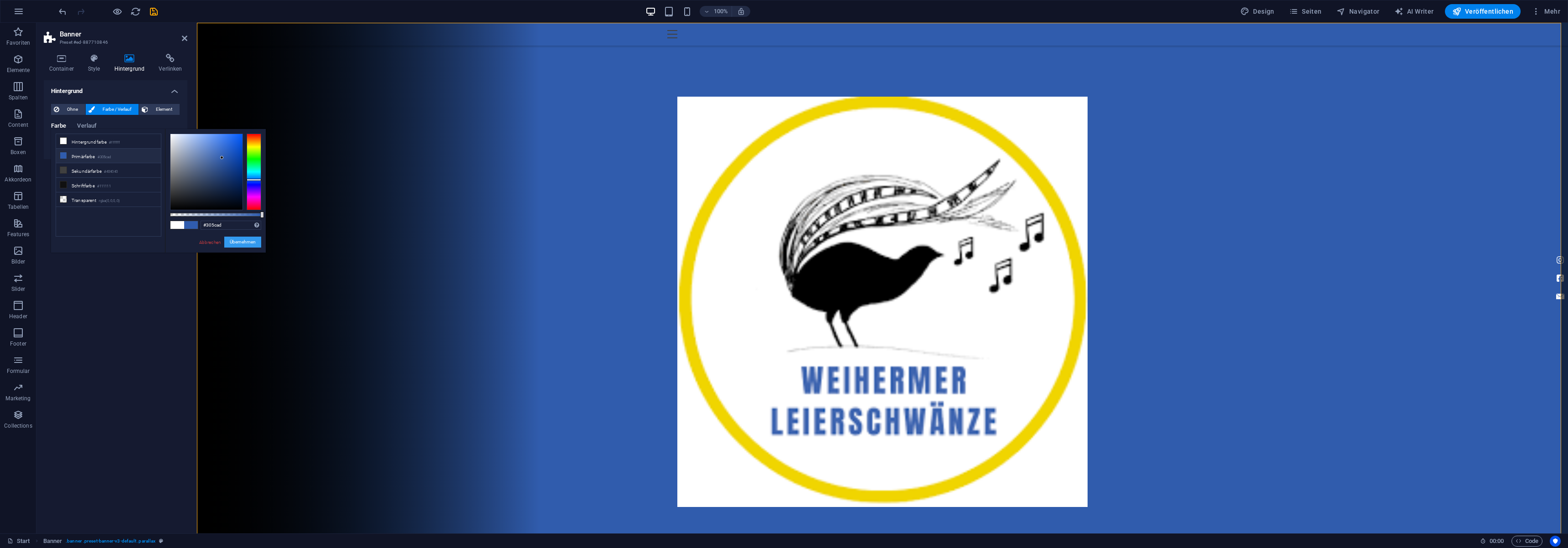
click at [259, 242] on button "Übernehmen" at bounding box center [242, 242] width 37 height 11
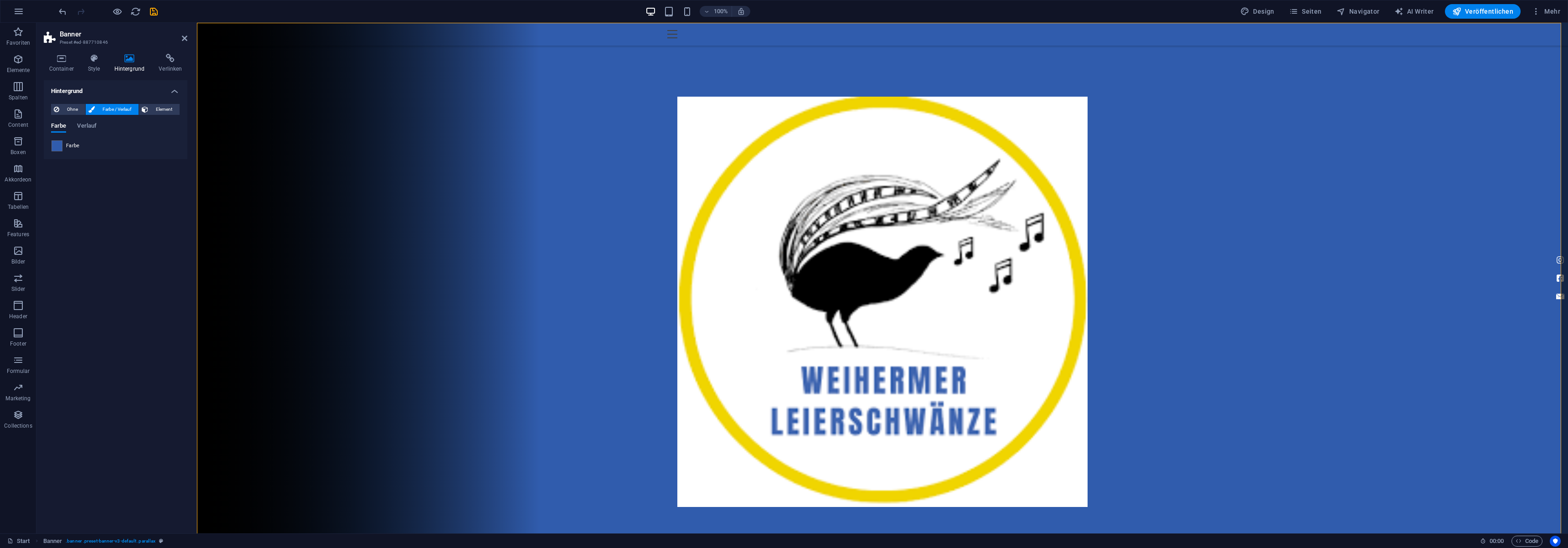
click at [97, 122] on div "Farbe Verlauf Farbe" at bounding box center [115, 133] width 129 height 36
click at [91, 124] on span "Verlauf" at bounding box center [86, 126] width 19 height 13
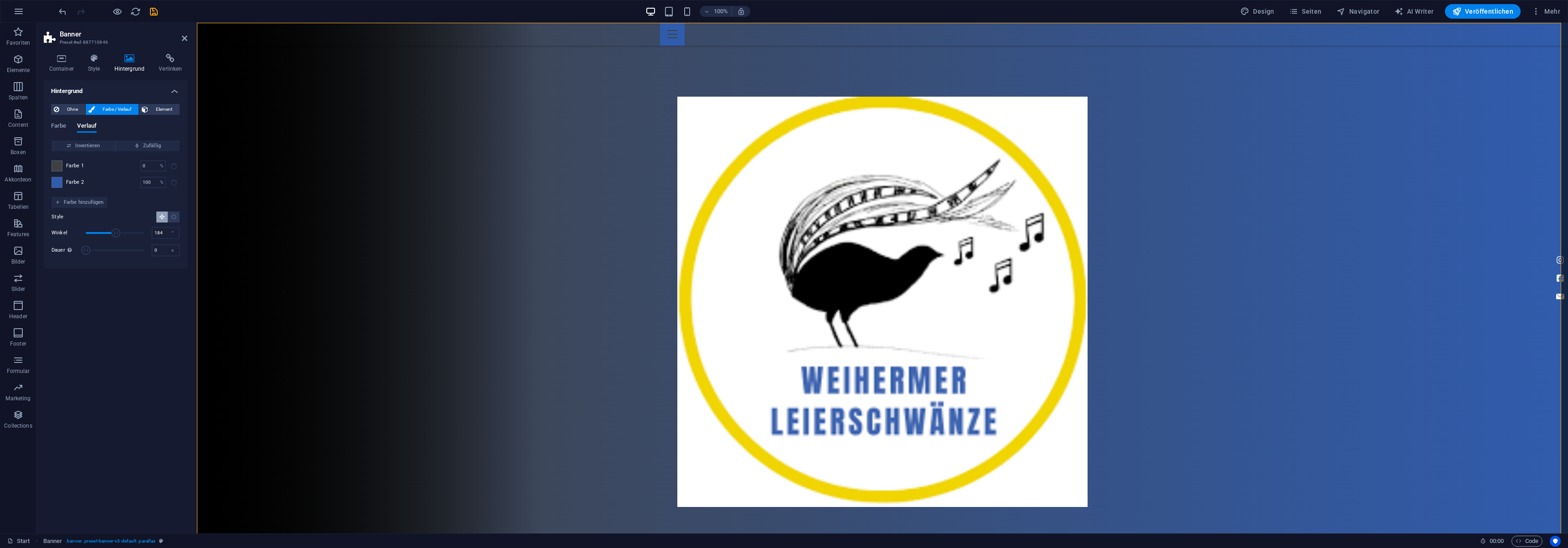
drag, startPoint x: 101, startPoint y: 233, endPoint x: 115, endPoint y: 234, distance: 14.0
click at [115, 234] on span "Winkel" at bounding box center [116, 233] width 9 height 9
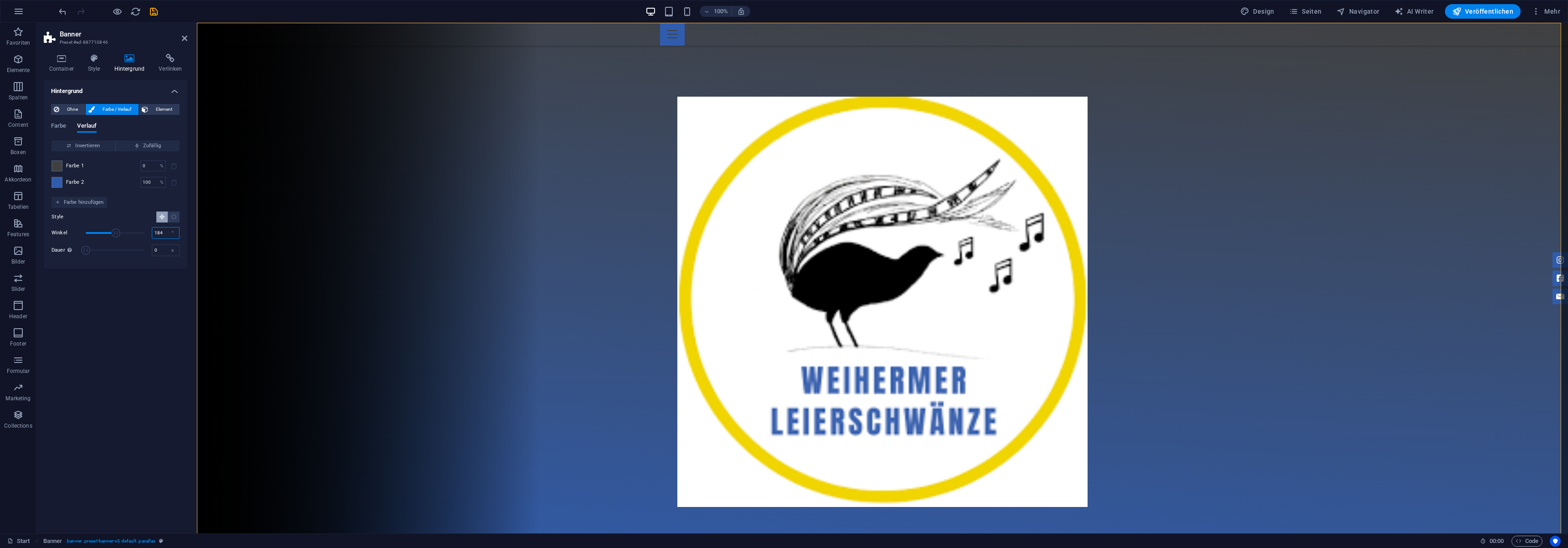
click at [159, 235] on input "184" at bounding box center [165, 233] width 27 height 11
type input "180"
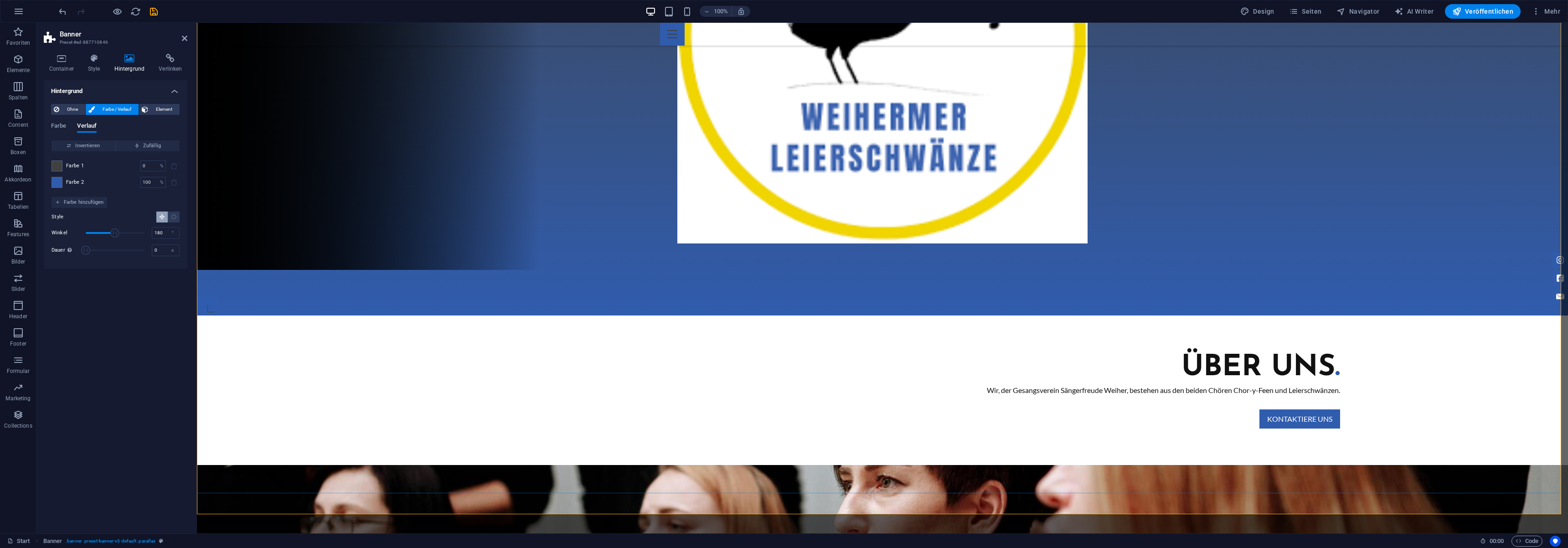
scroll to position [273, 0]
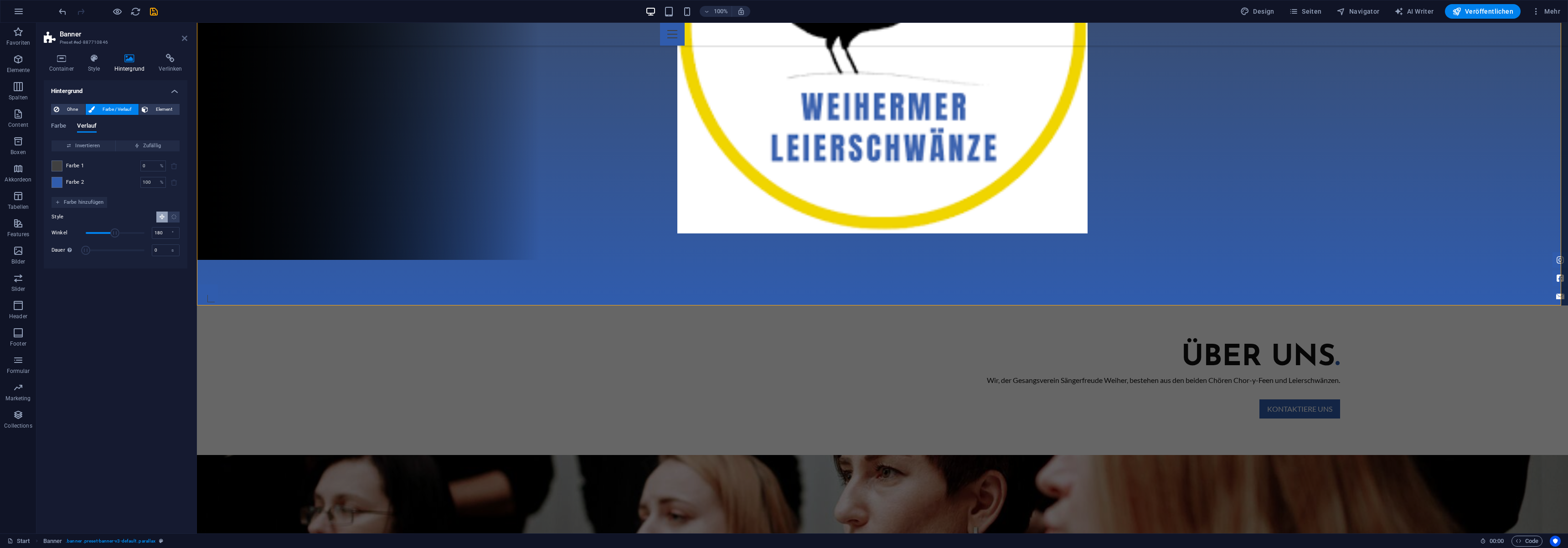
click at [186, 38] on icon at bounding box center [184, 38] width 5 height 7
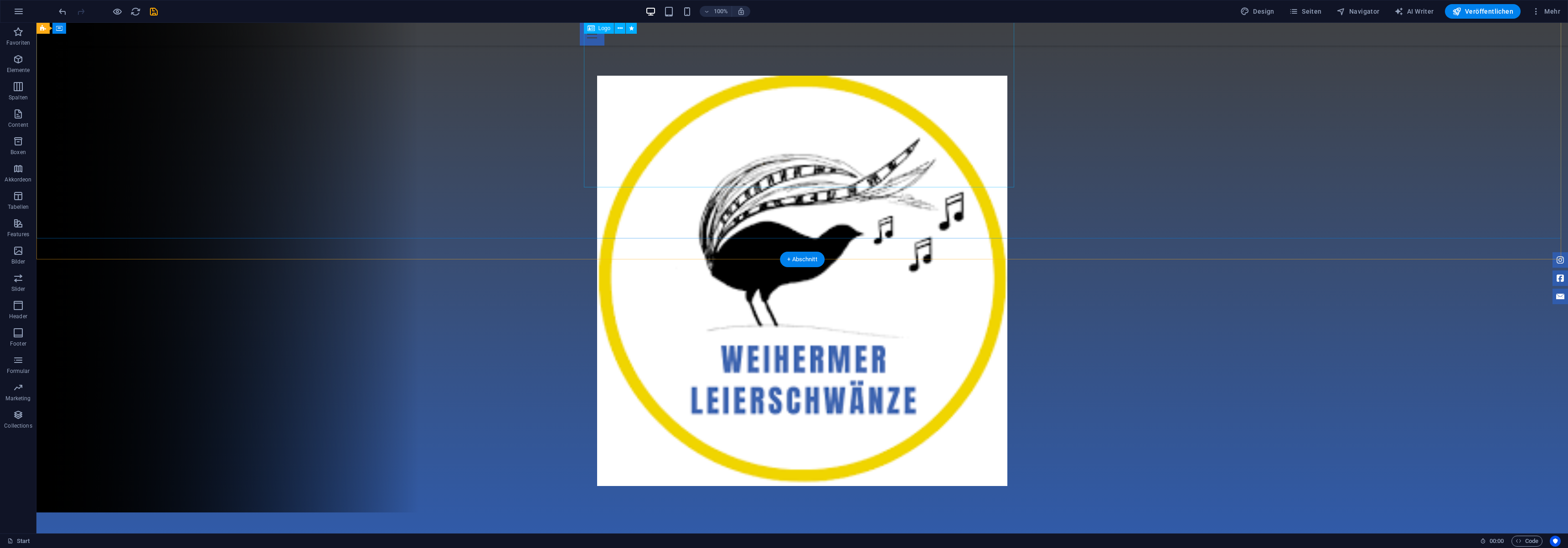
scroll to position [0, 0]
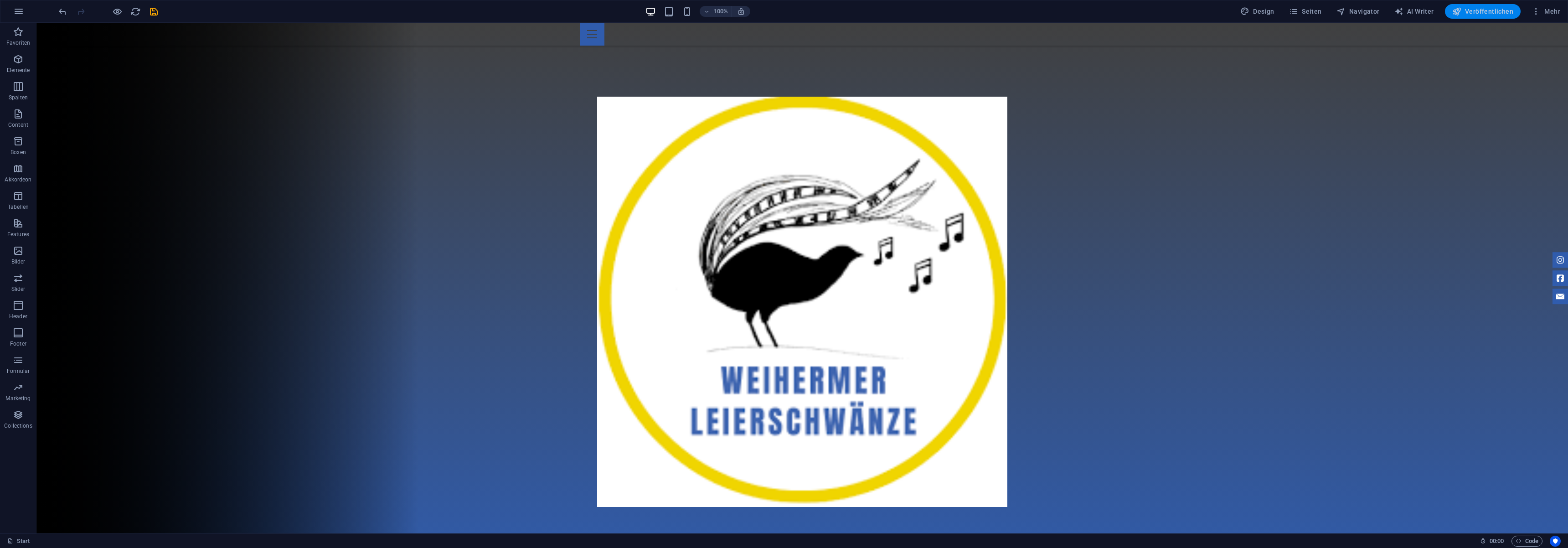
click at [1488, 9] on span "Veröffentlichen" at bounding box center [1483, 12] width 61 height 9
checkbox input "false"
